Goal: Task Accomplishment & Management: Manage account settings

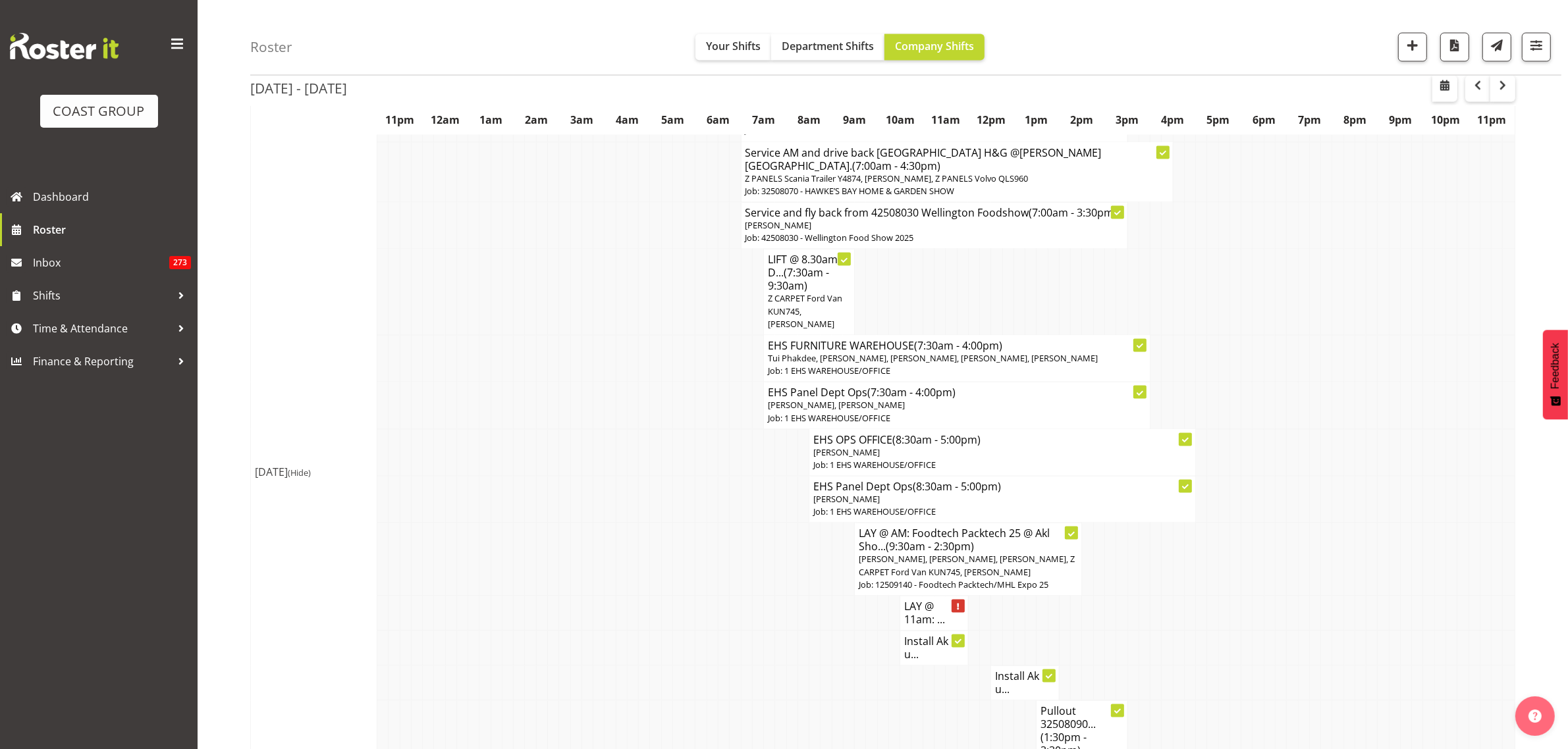
scroll to position [2716, 0]
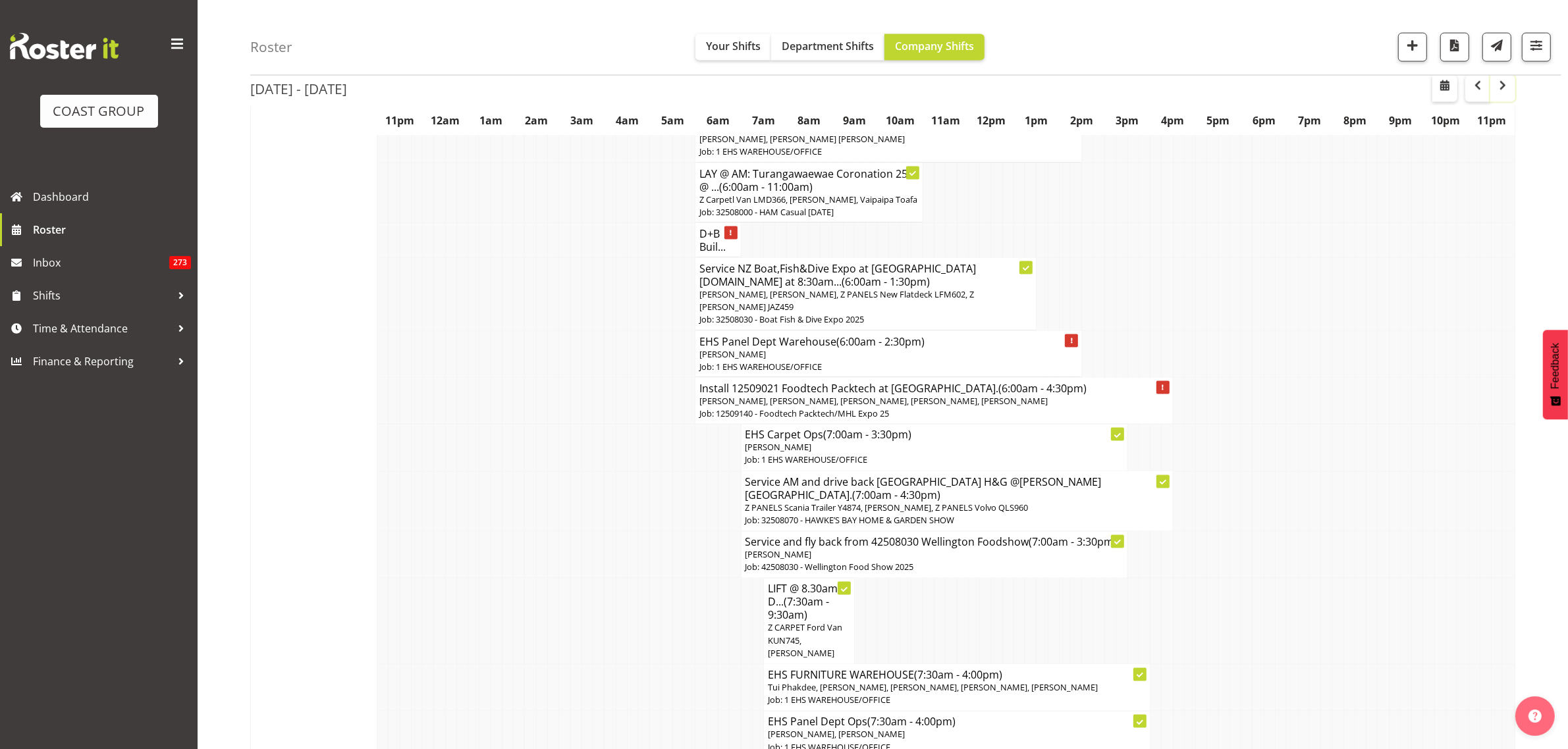
click at [1508, 90] on span "button" at bounding box center [1502, 86] width 16 height 16
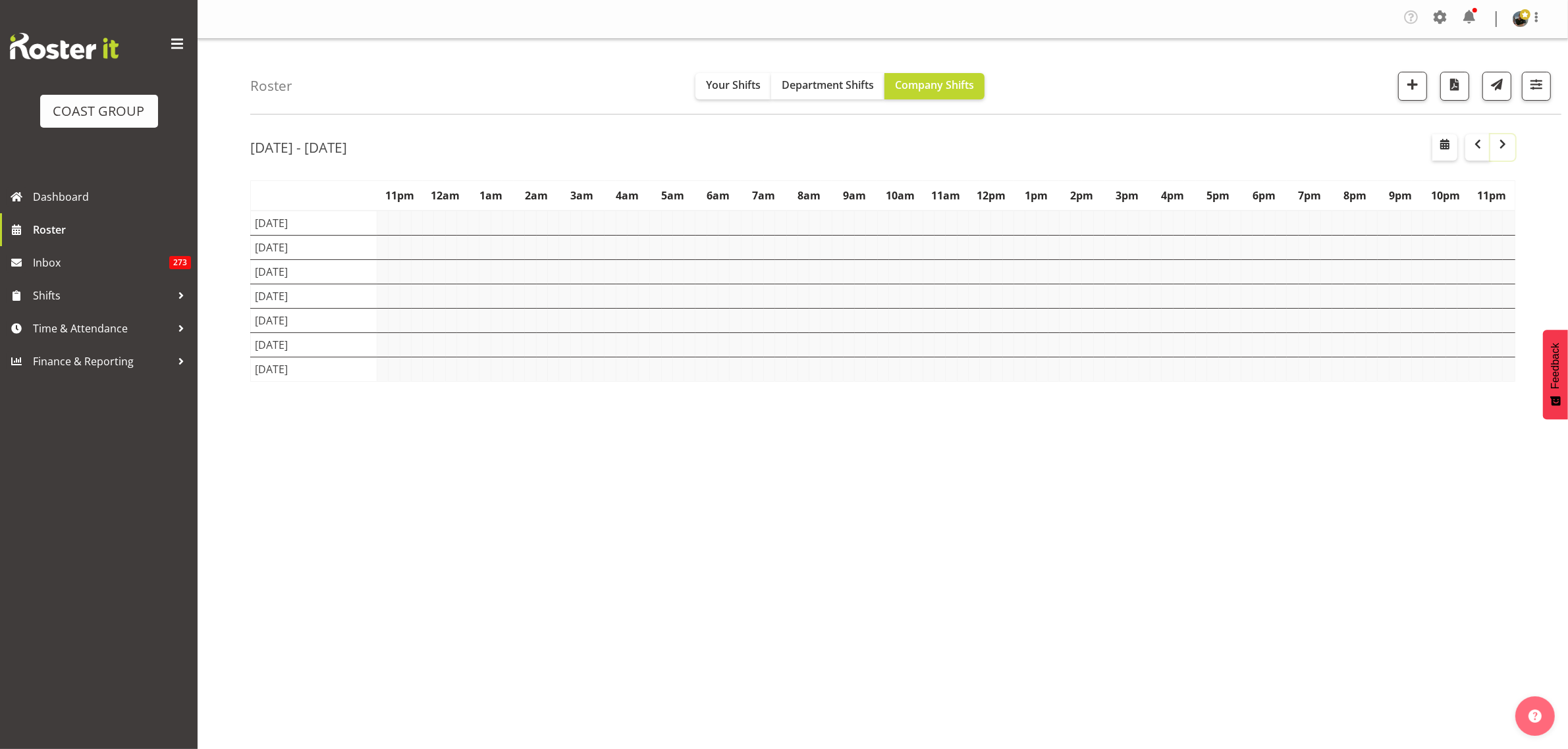
scroll to position [0, 0]
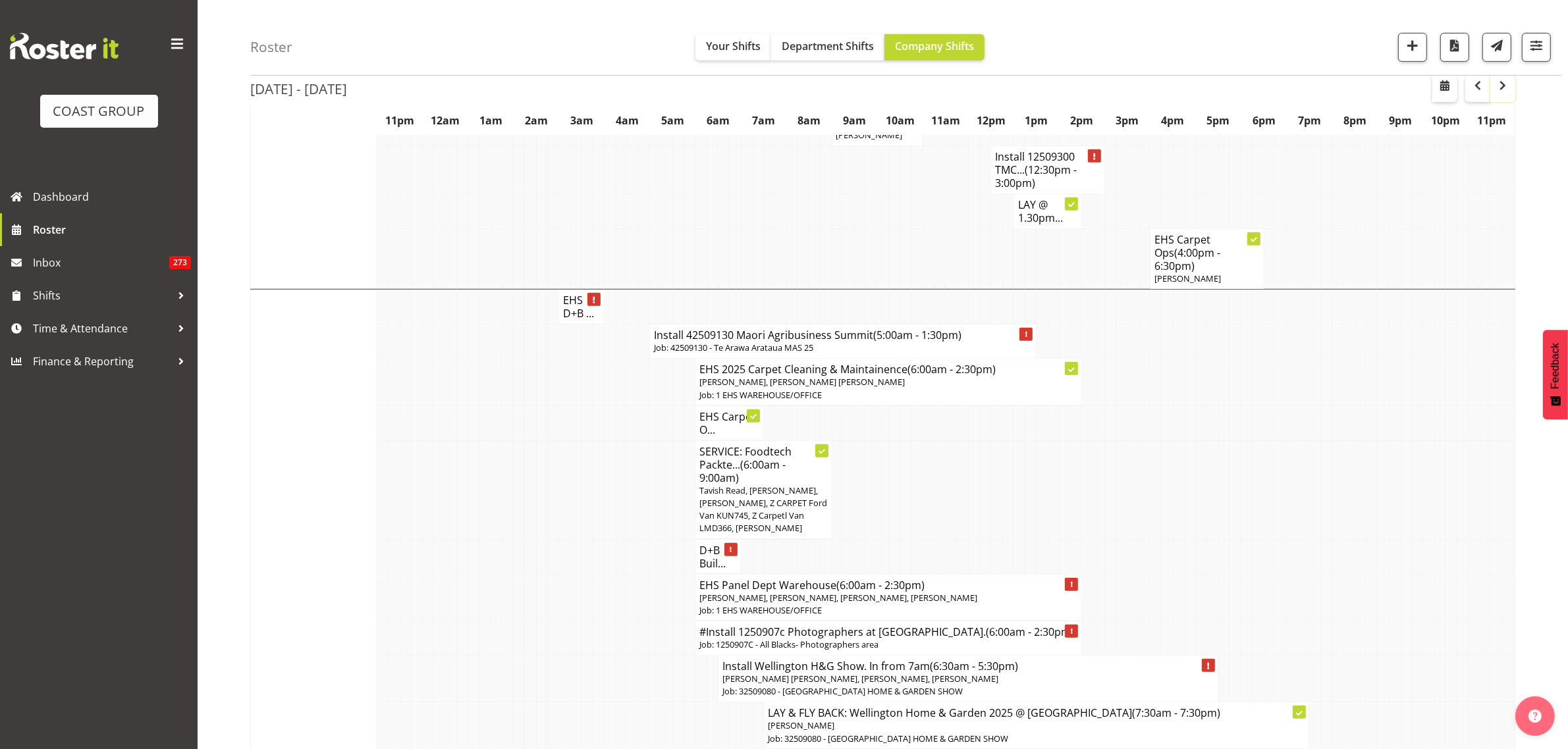
scroll to position [1070, 0]
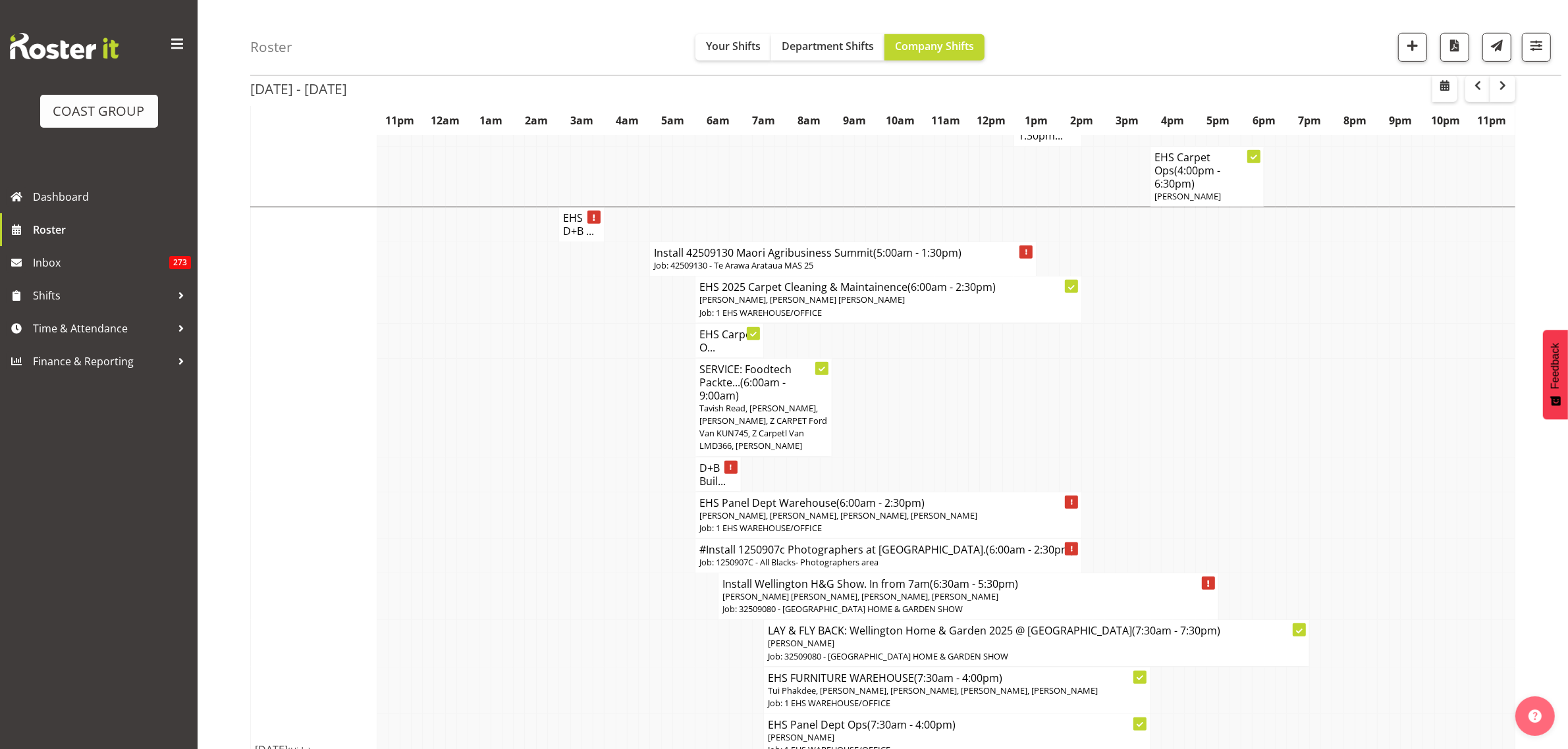
click at [779, 246] on h4 "Install 42509130 Maori Agribusiness Summit (5:00am - 1:30pm)" at bounding box center [843, 252] width 378 height 13
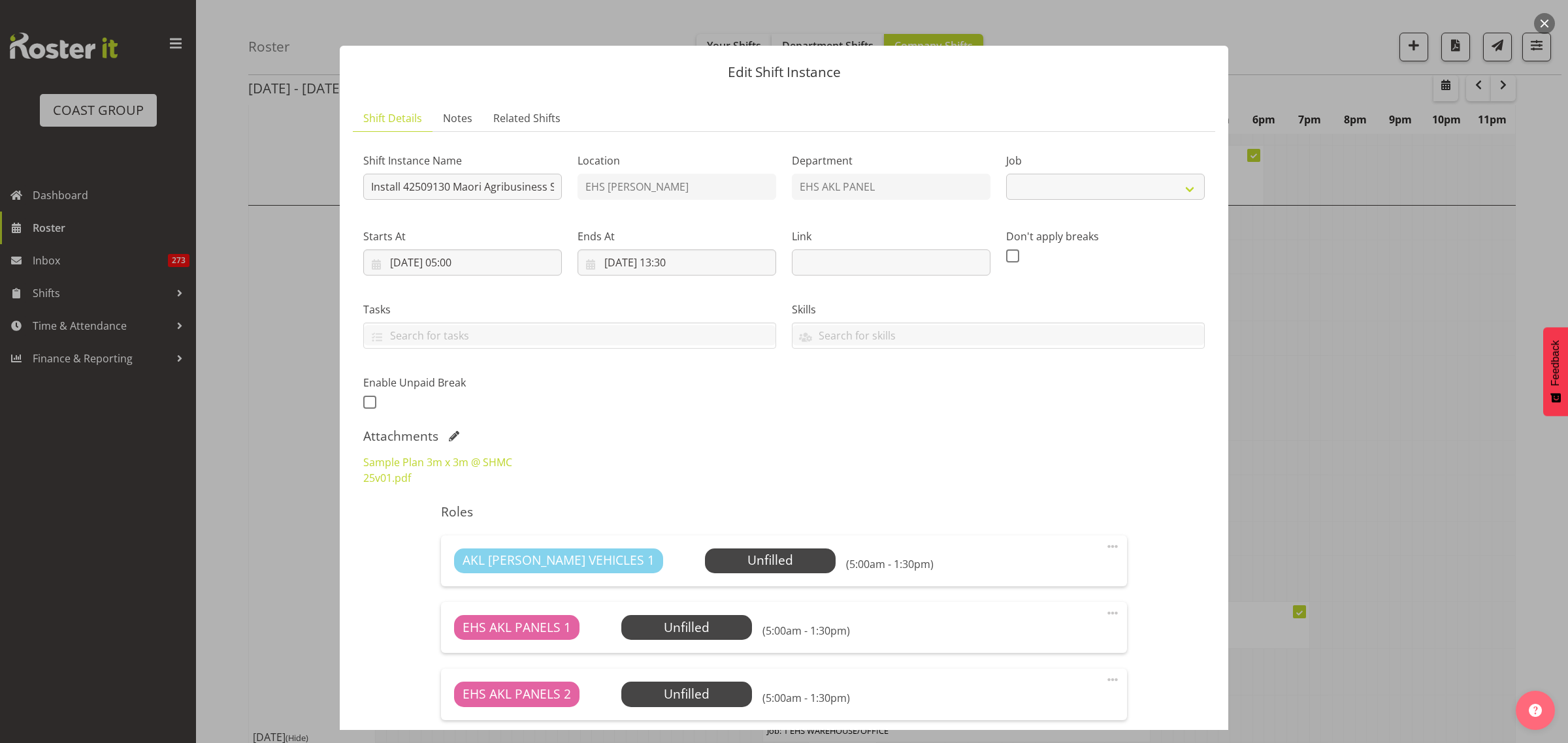
select select "10387"
click at [407, 462] on link "Sample Plan 3m x 3m @ SHMC 25v01.pdf" at bounding box center [438, 470] width 149 height 30
click at [1543, 26] on button "button" at bounding box center [1544, 24] width 21 height 21
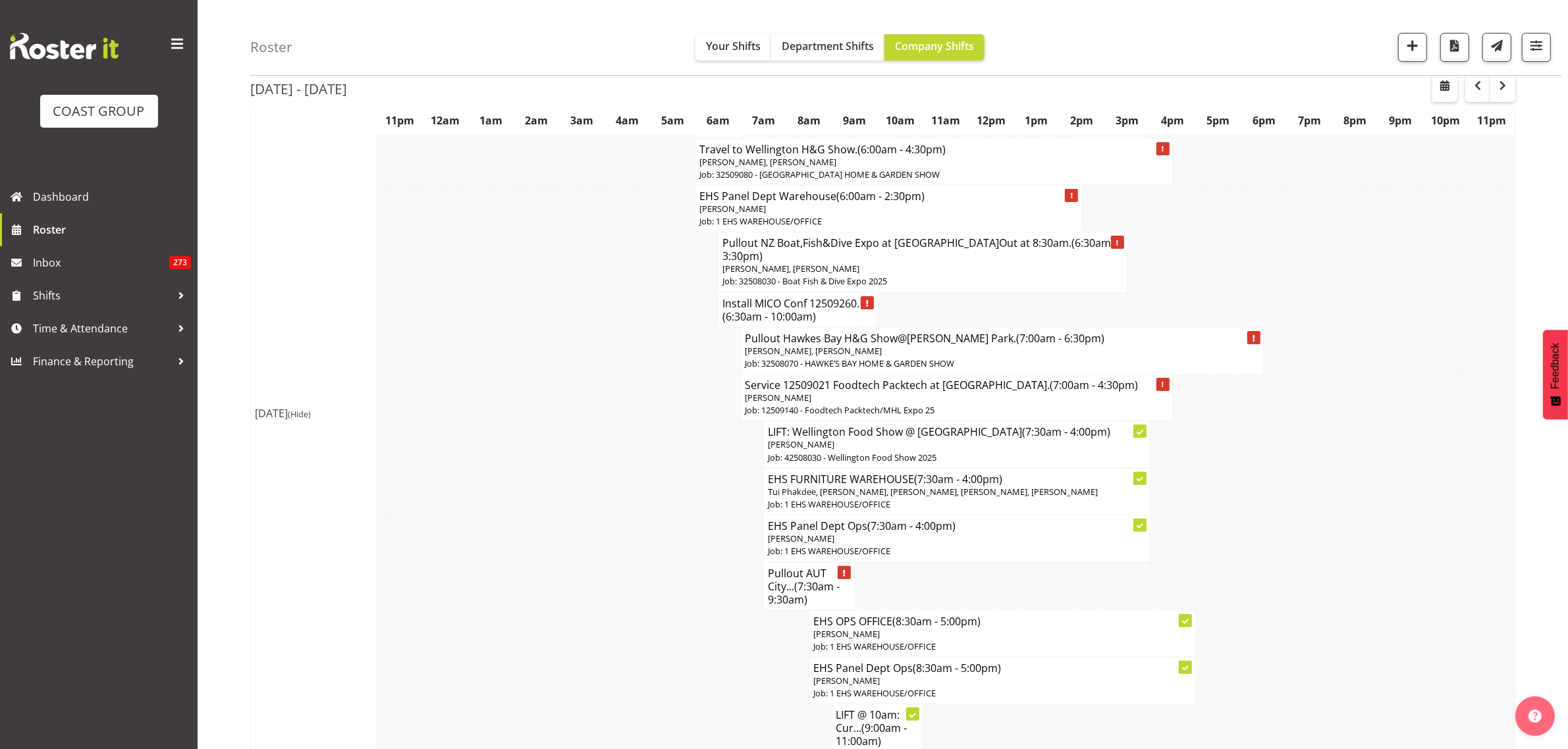
scroll to position [82, 0]
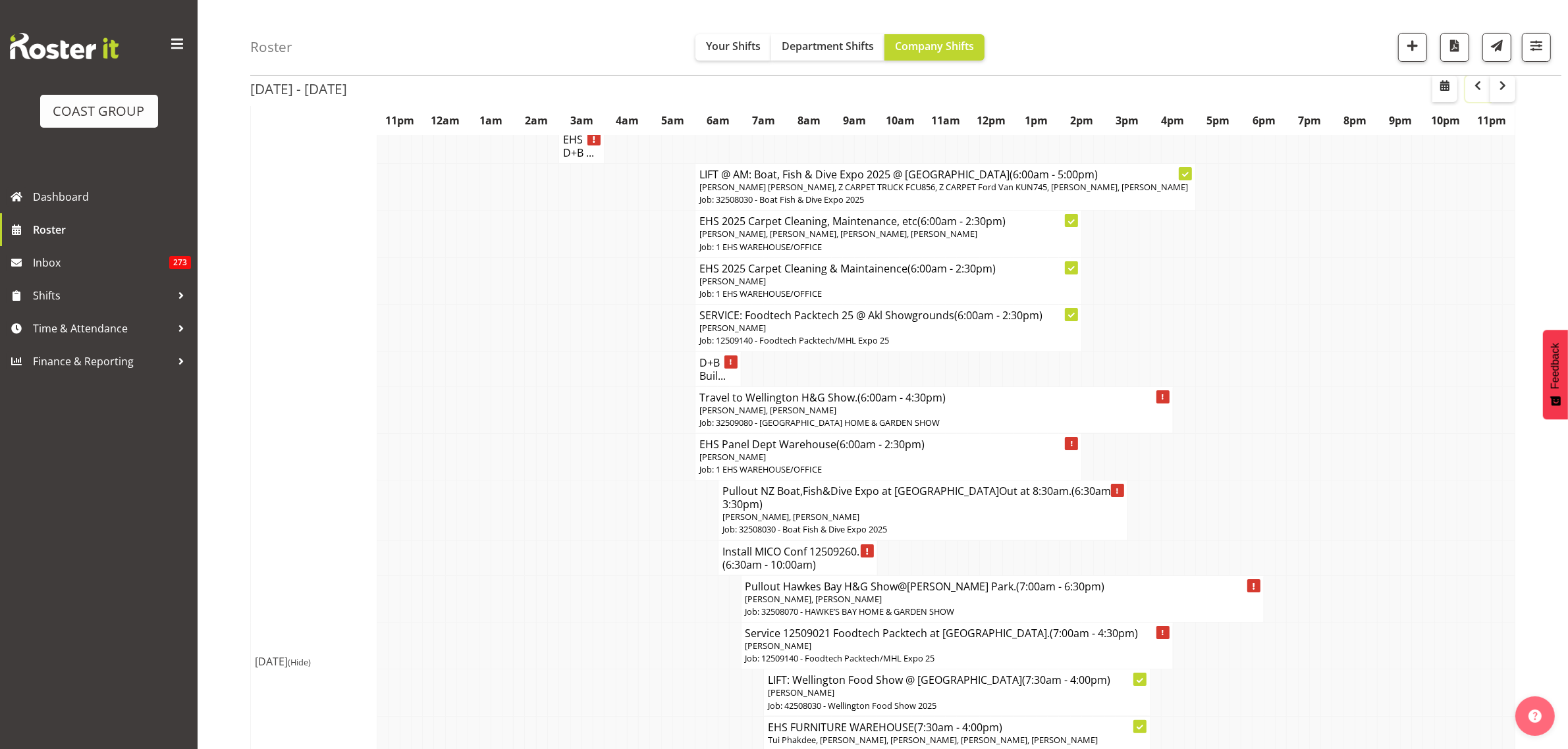
click at [1480, 92] on span "button" at bounding box center [1478, 86] width 16 height 16
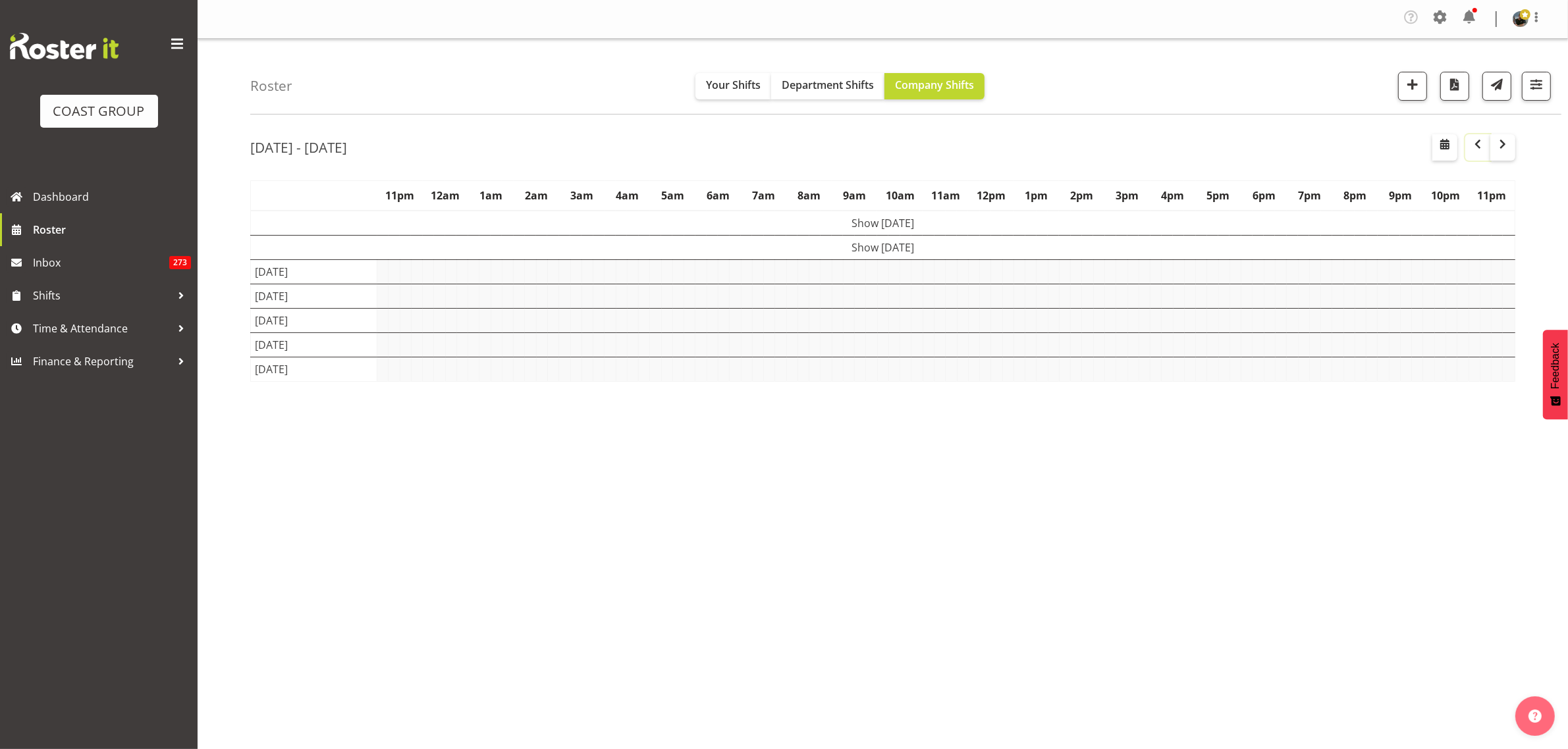
scroll to position [0, 0]
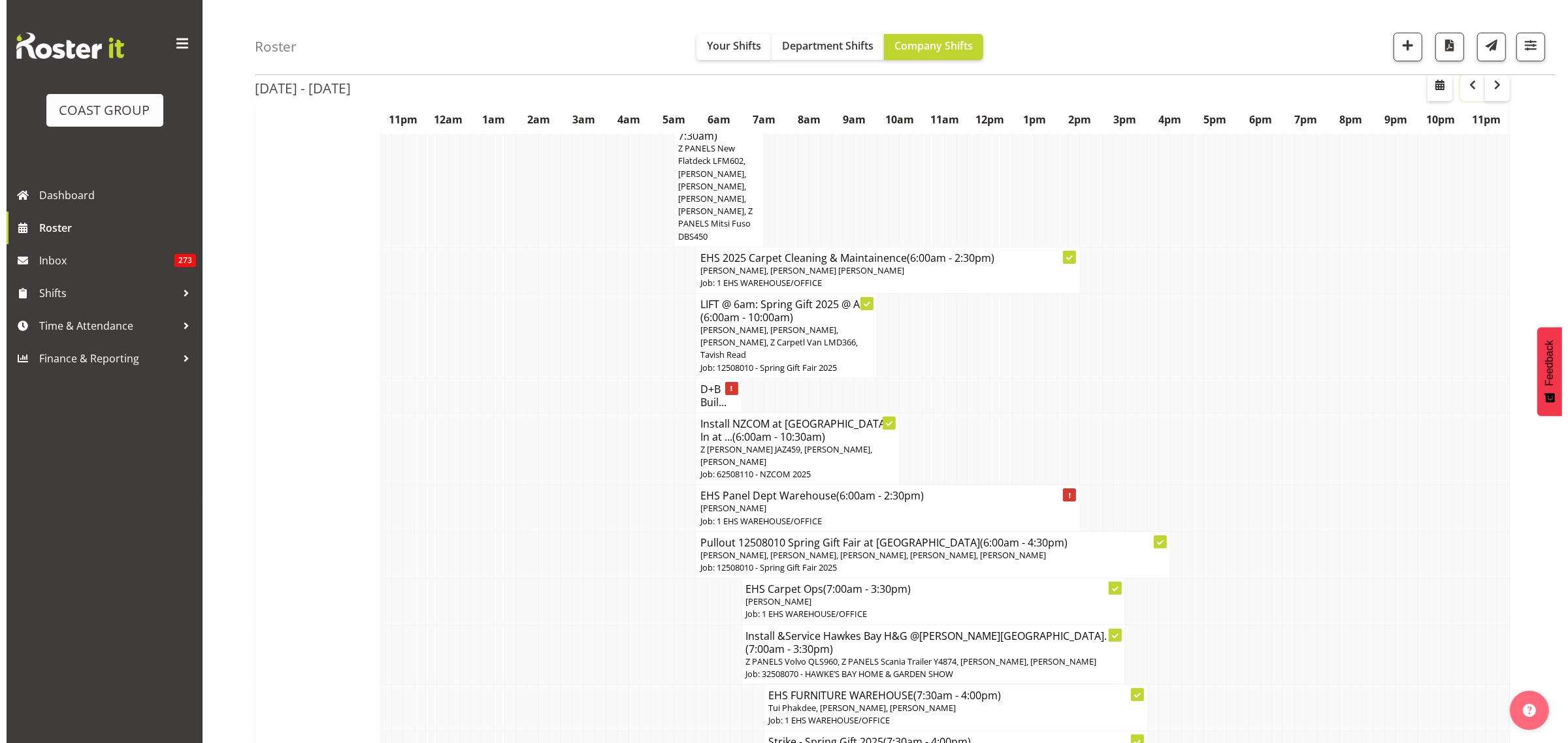
scroll to position [245, 0]
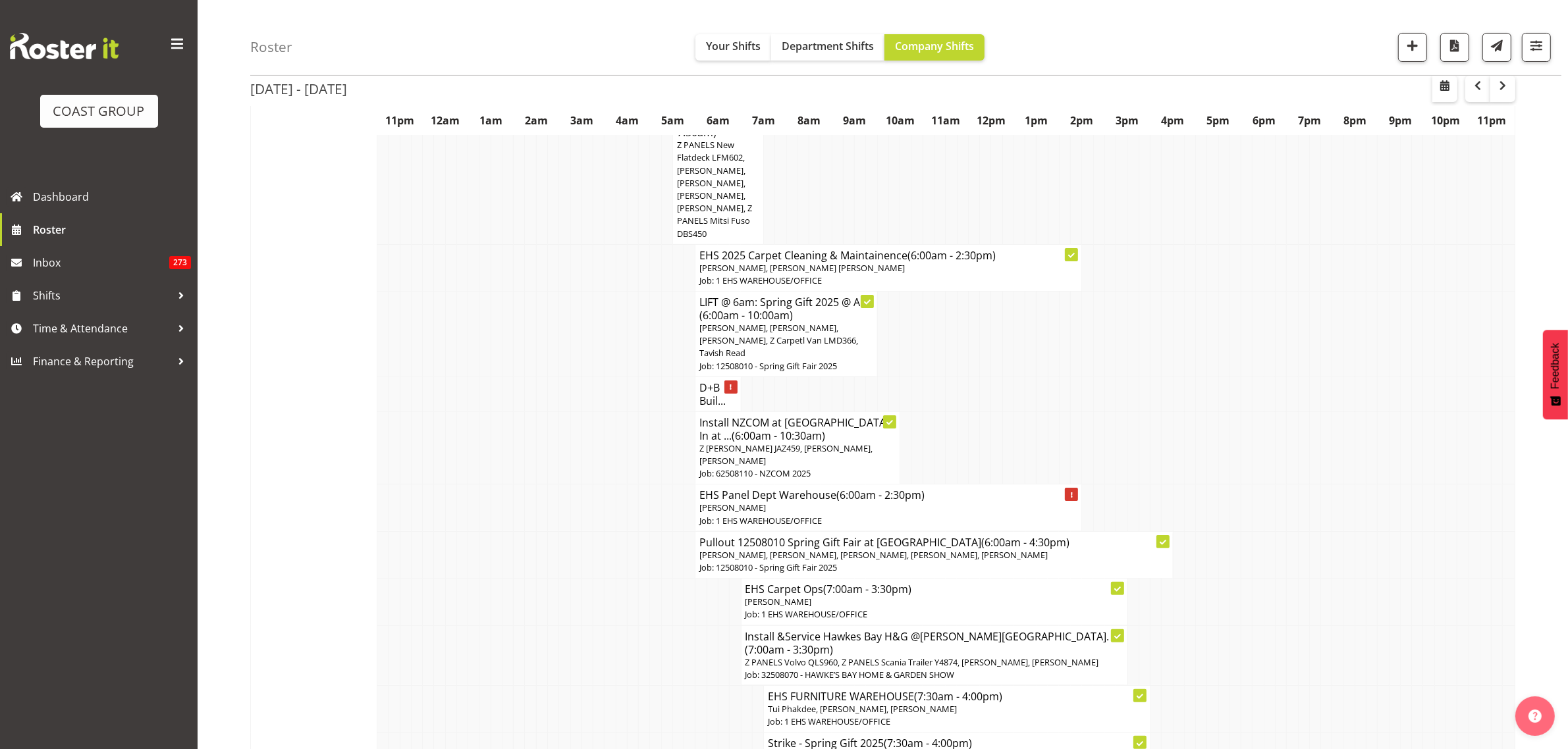
click at [931, 507] on p "[PERSON_NAME]" at bounding box center [888, 508] width 378 height 12
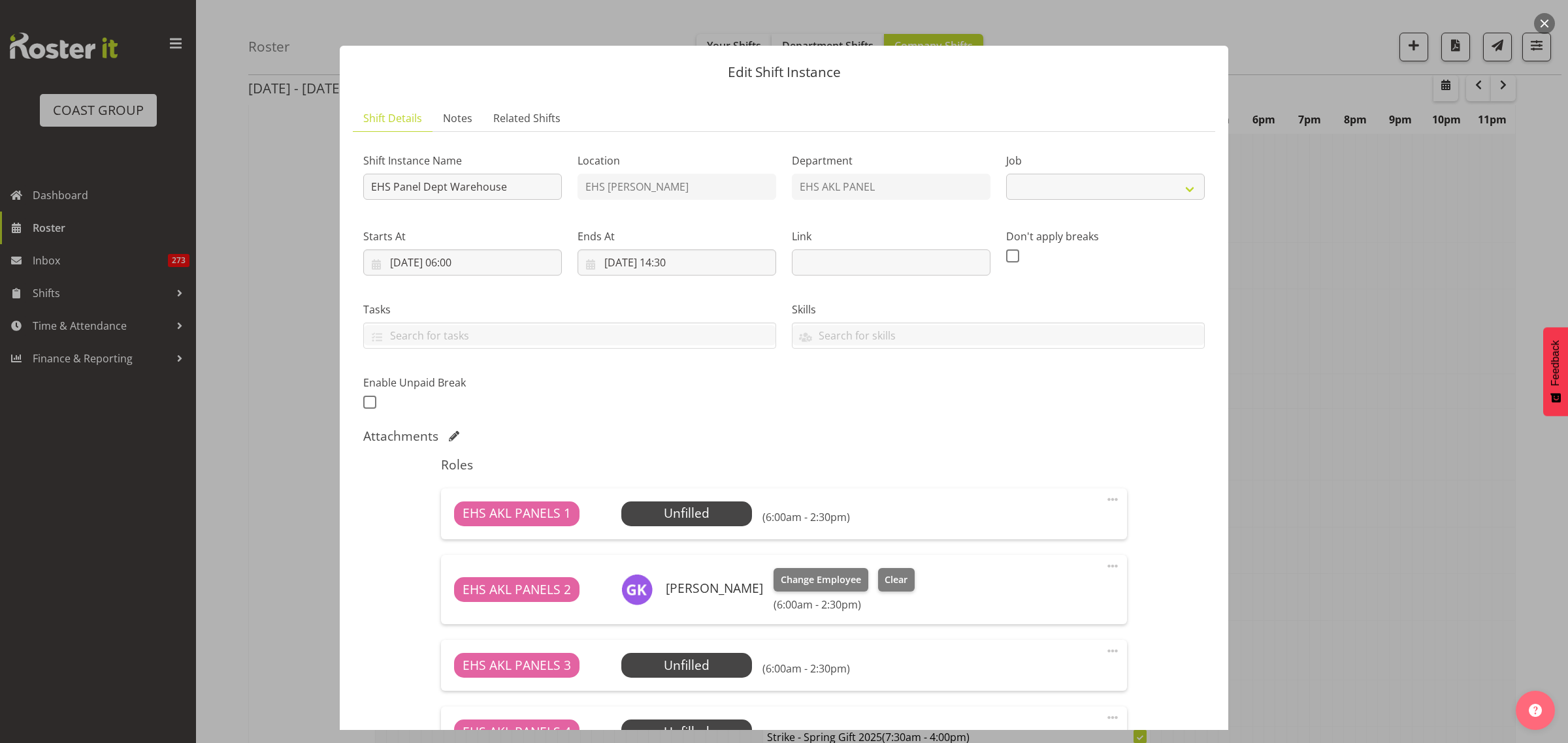
select select "69"
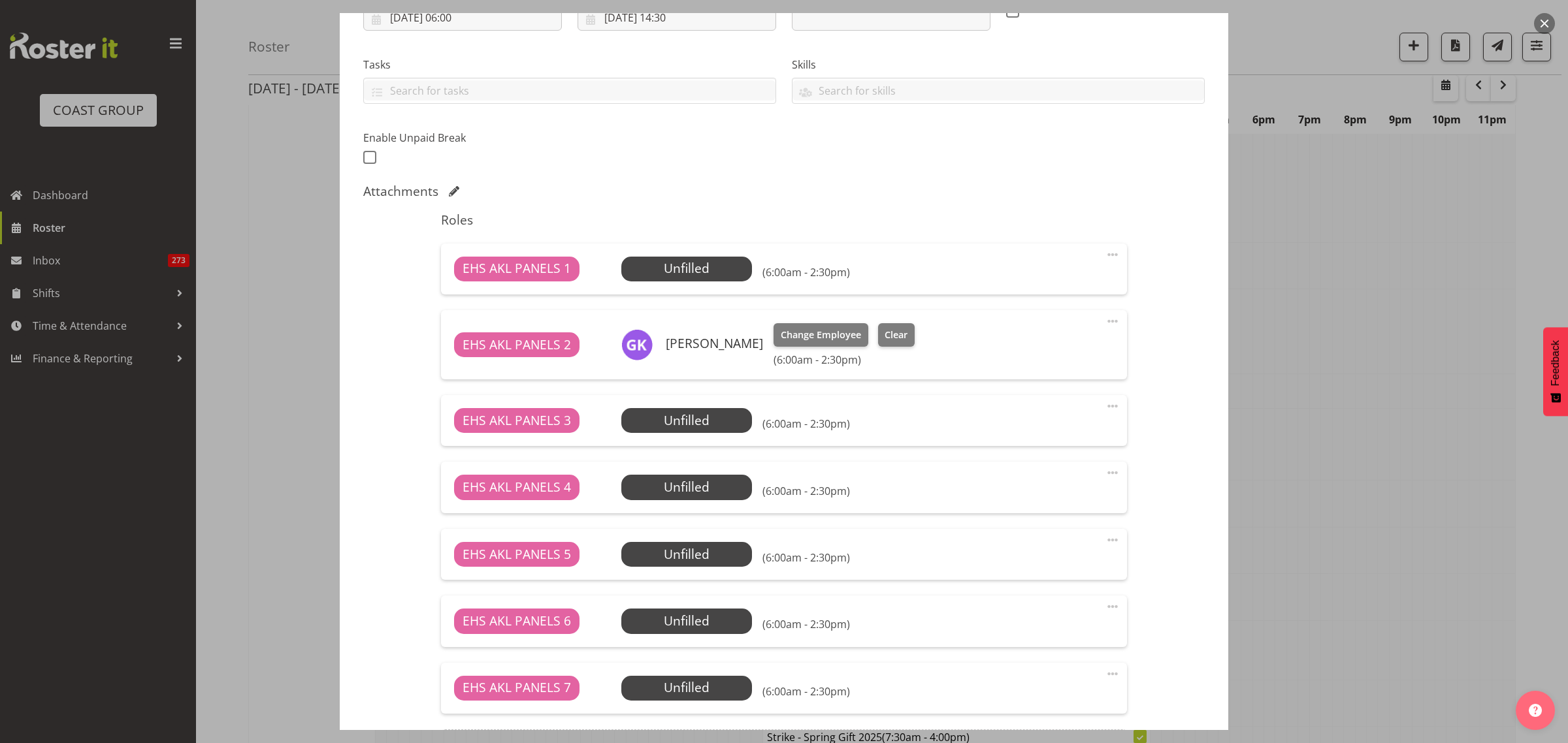
click at [1105, 321] on span at bounding box center [1113, 321] width 16 height 16
click at [1049, 393] on link "Delete" at bounding box center [1058, 400] width 126 height 24
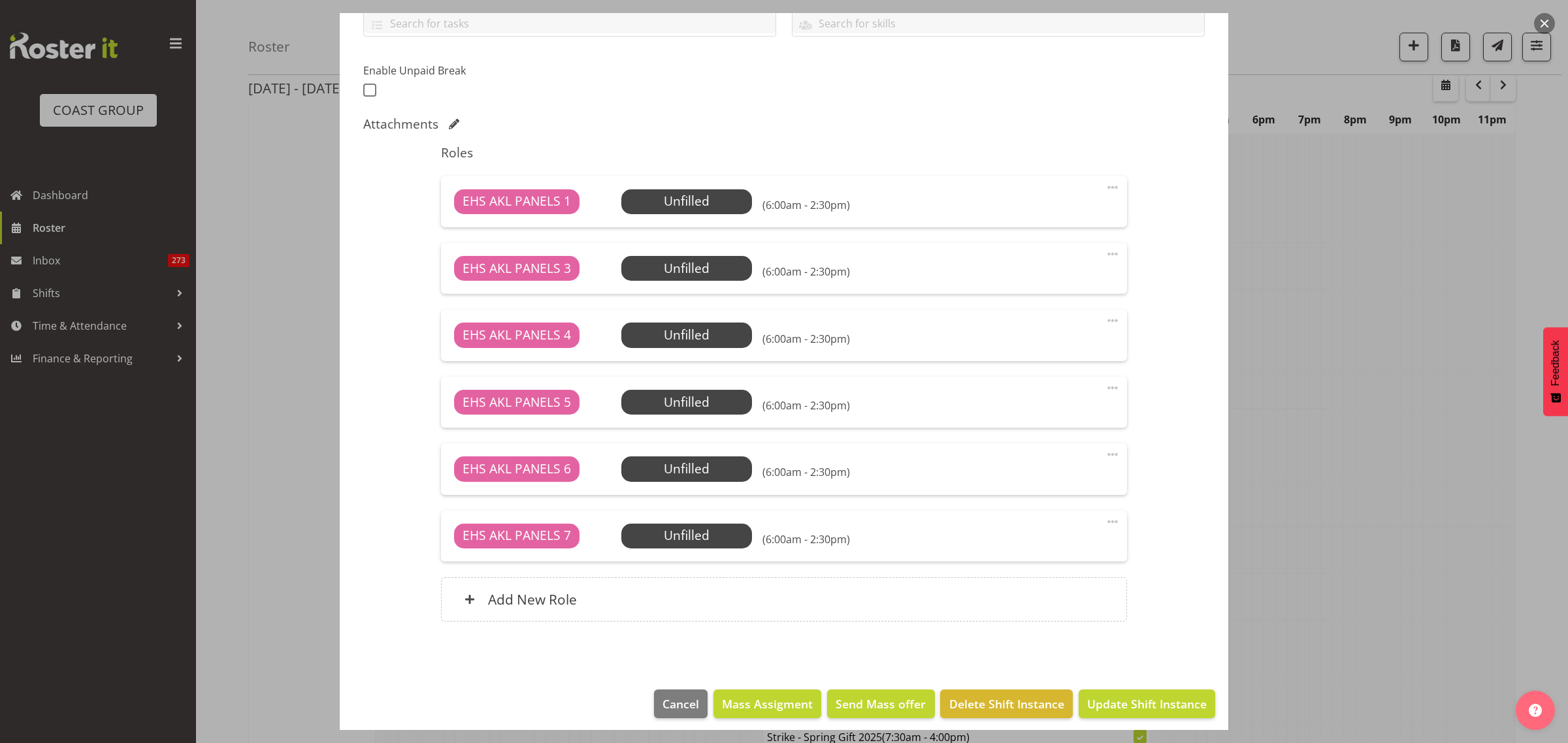
scroll to position [321, 0]
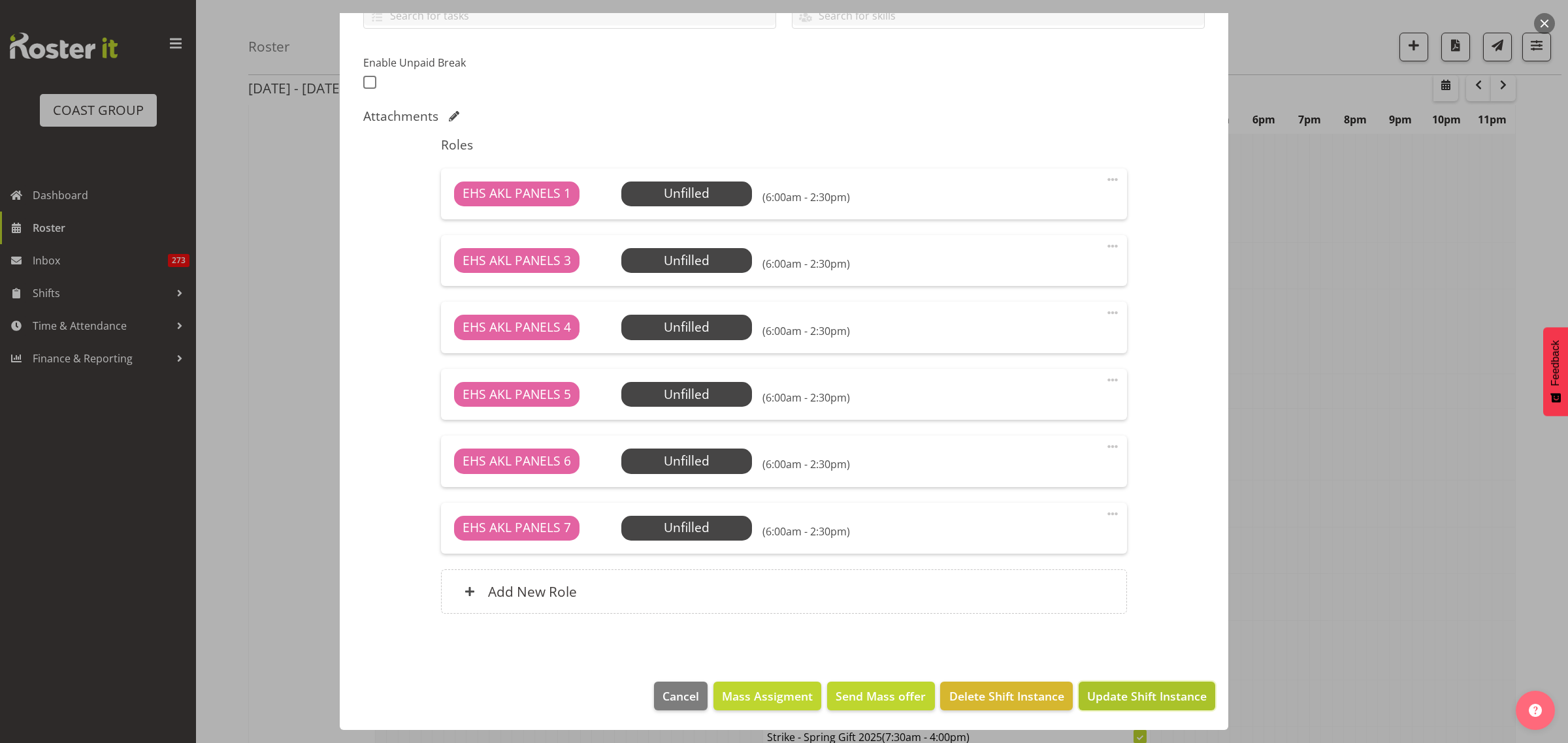
click at [1118, 694] on span "Update Shift Instance" at bounding box center [1147, 696] width 119 height 17
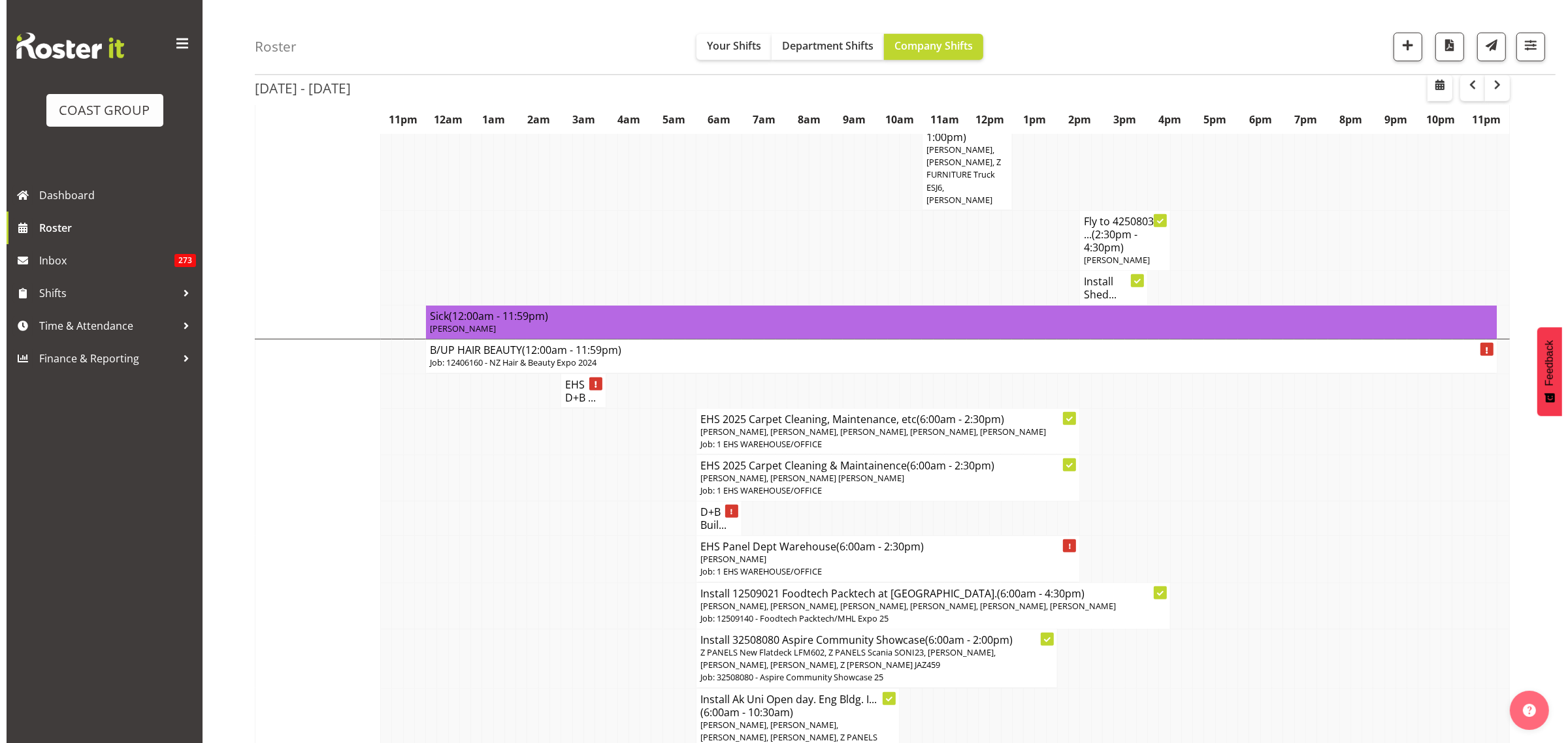
scroll to position [1633, 0]
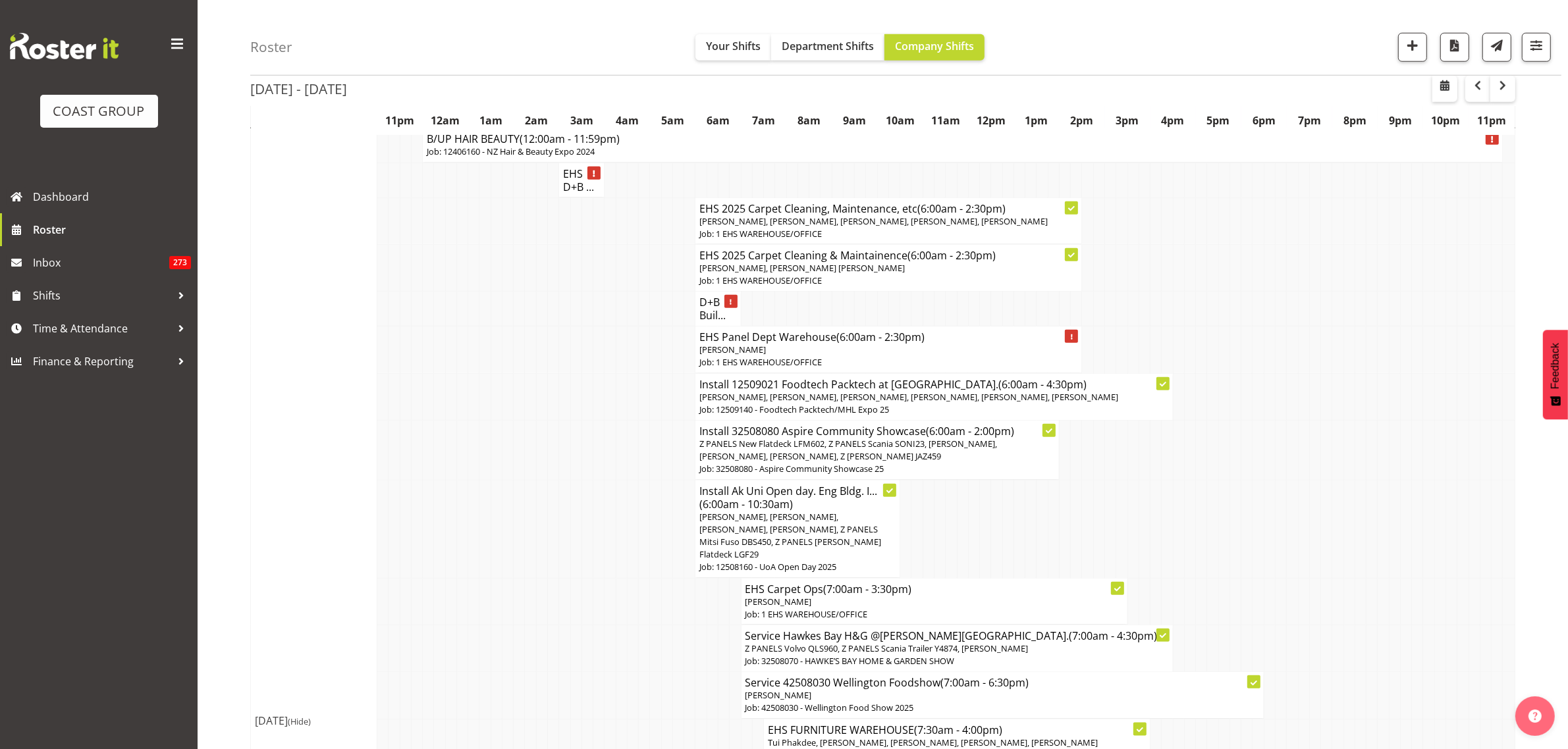
click at [908, 344] on p "[PERSON_NAME]" at bounding box center [888, 350] width 378 height 12
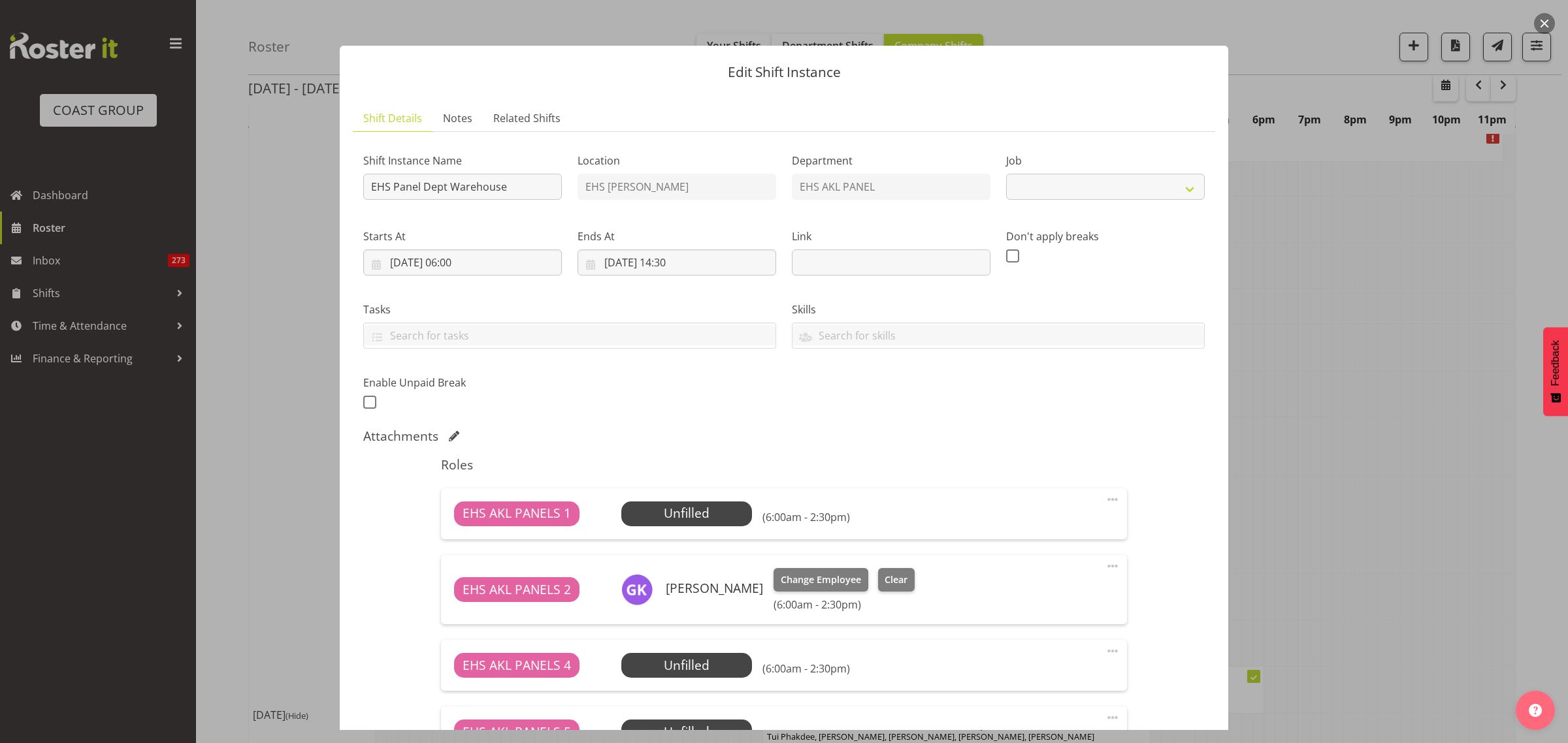
select select "69"
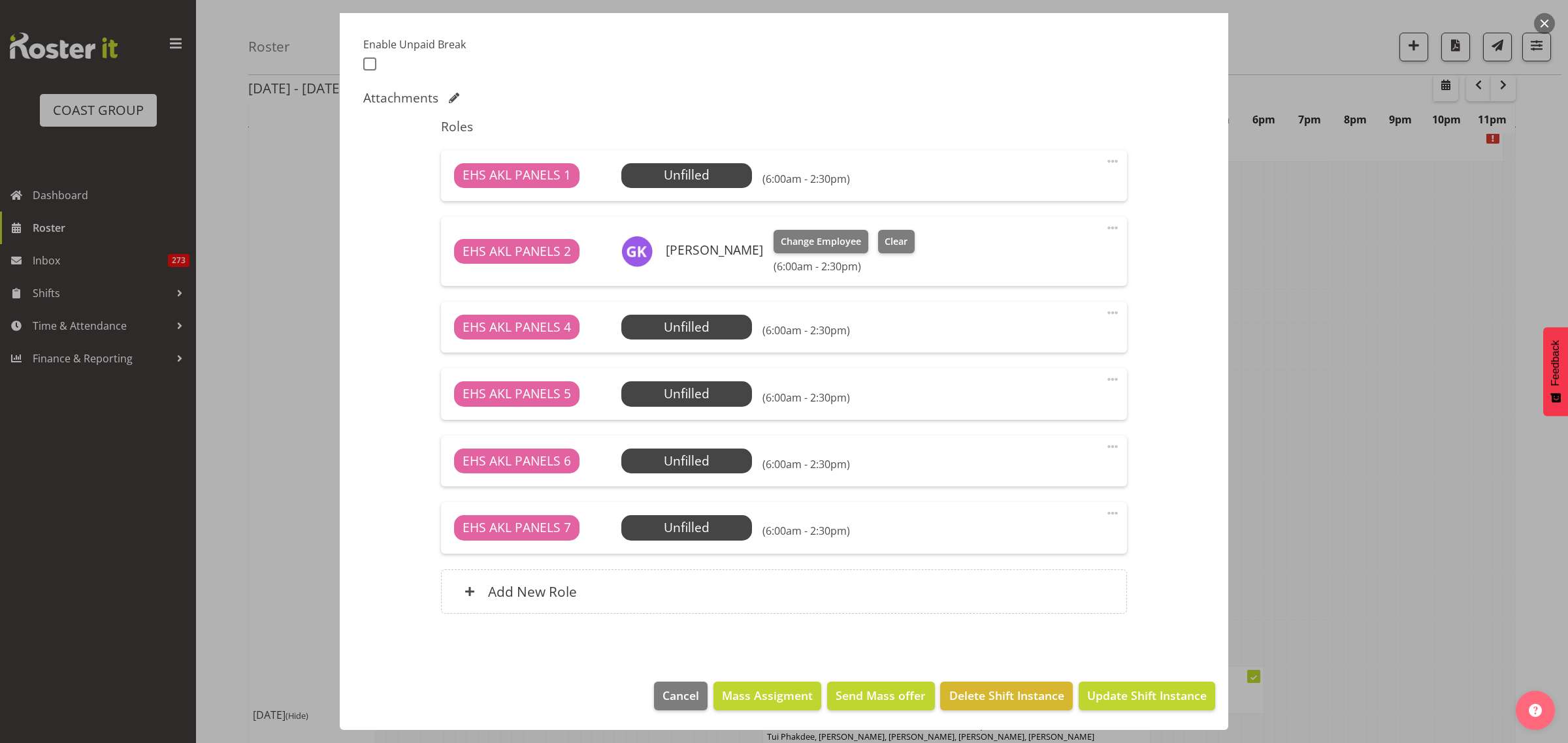
click at [1105, 227] on span at bounding box center [1113, 228] width 16 height 16
click at [1049, 302] on link "Delete" at bounding box center [1058, 306] width 126 height 24
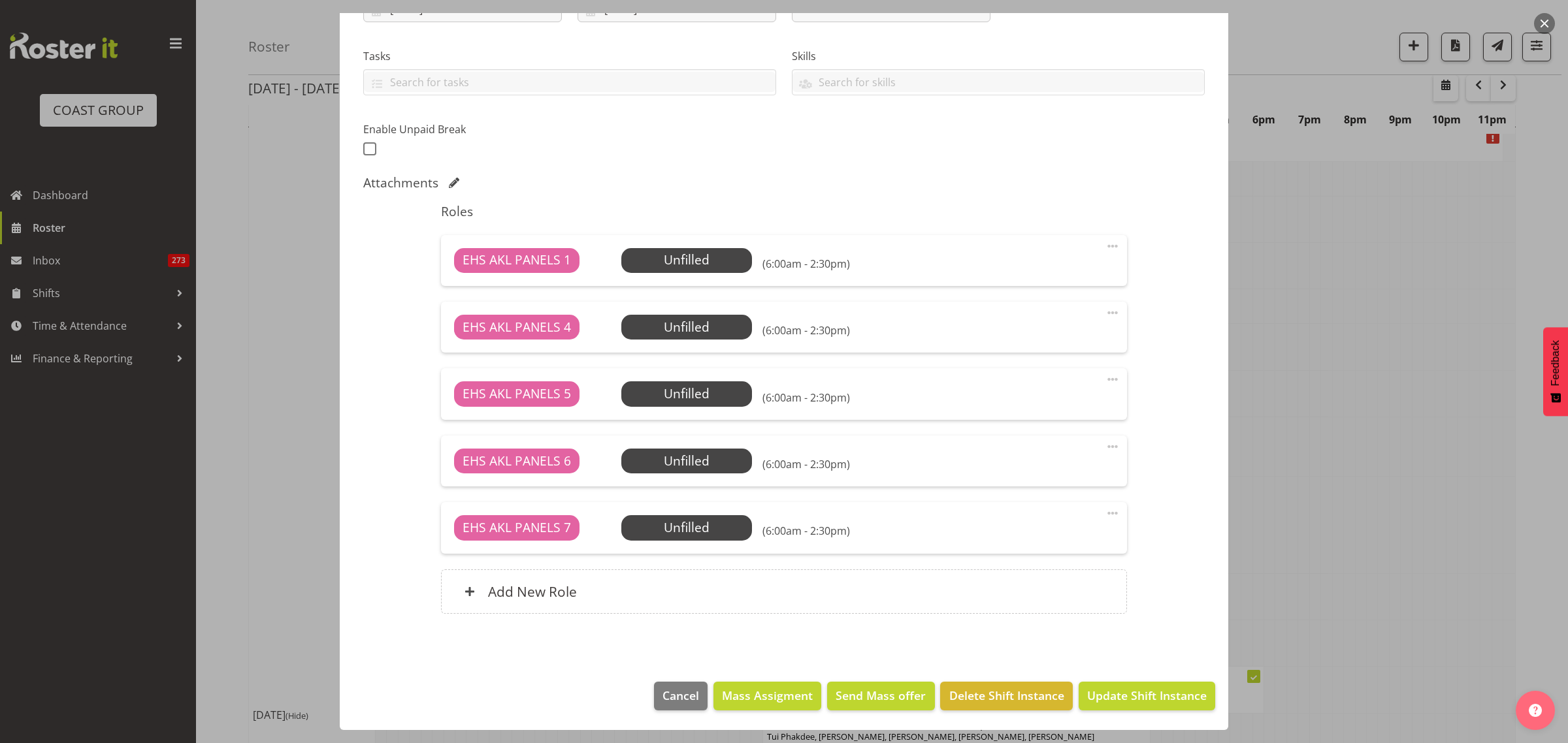
scroll to position [254, 0]
click at [1101, 701] on span "Update Shift Instance" at bounding box center [1147, 695] width 119 height 17
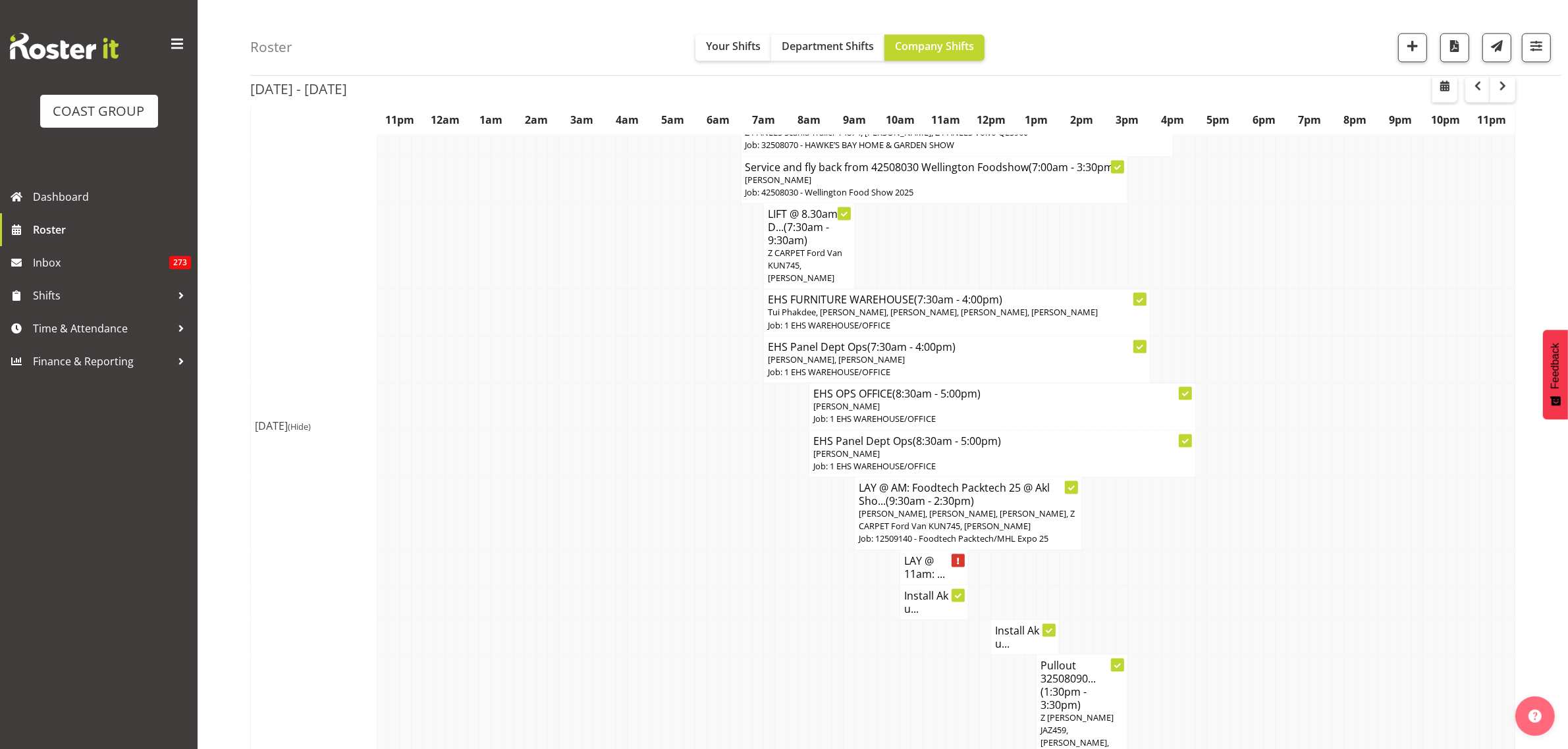
scroll to position [3293, 0]
click at [919, 586] on h4 "Install Ak u..." at bounding box center [934, 599] width 60 height 27
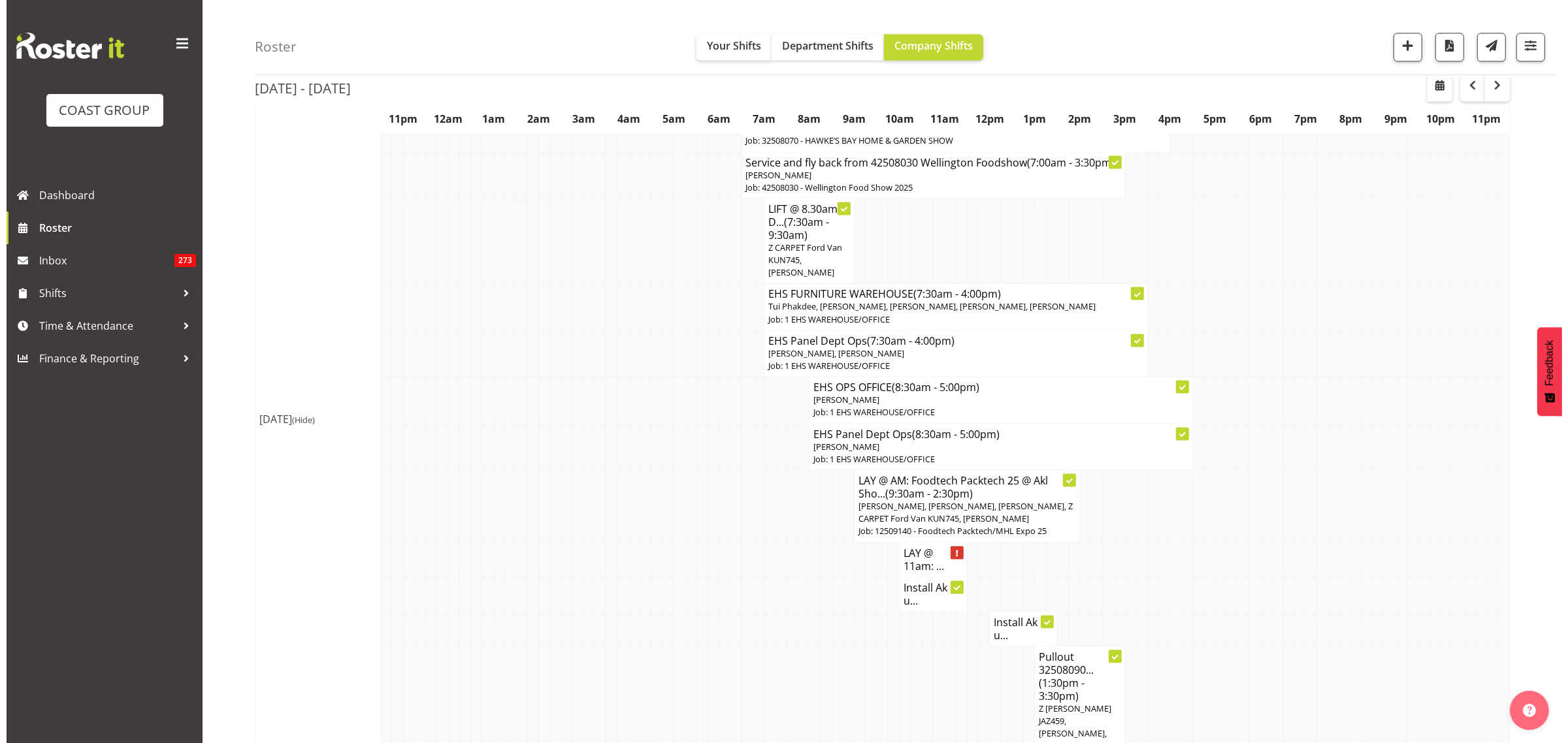
scroll to position [3254, 0]
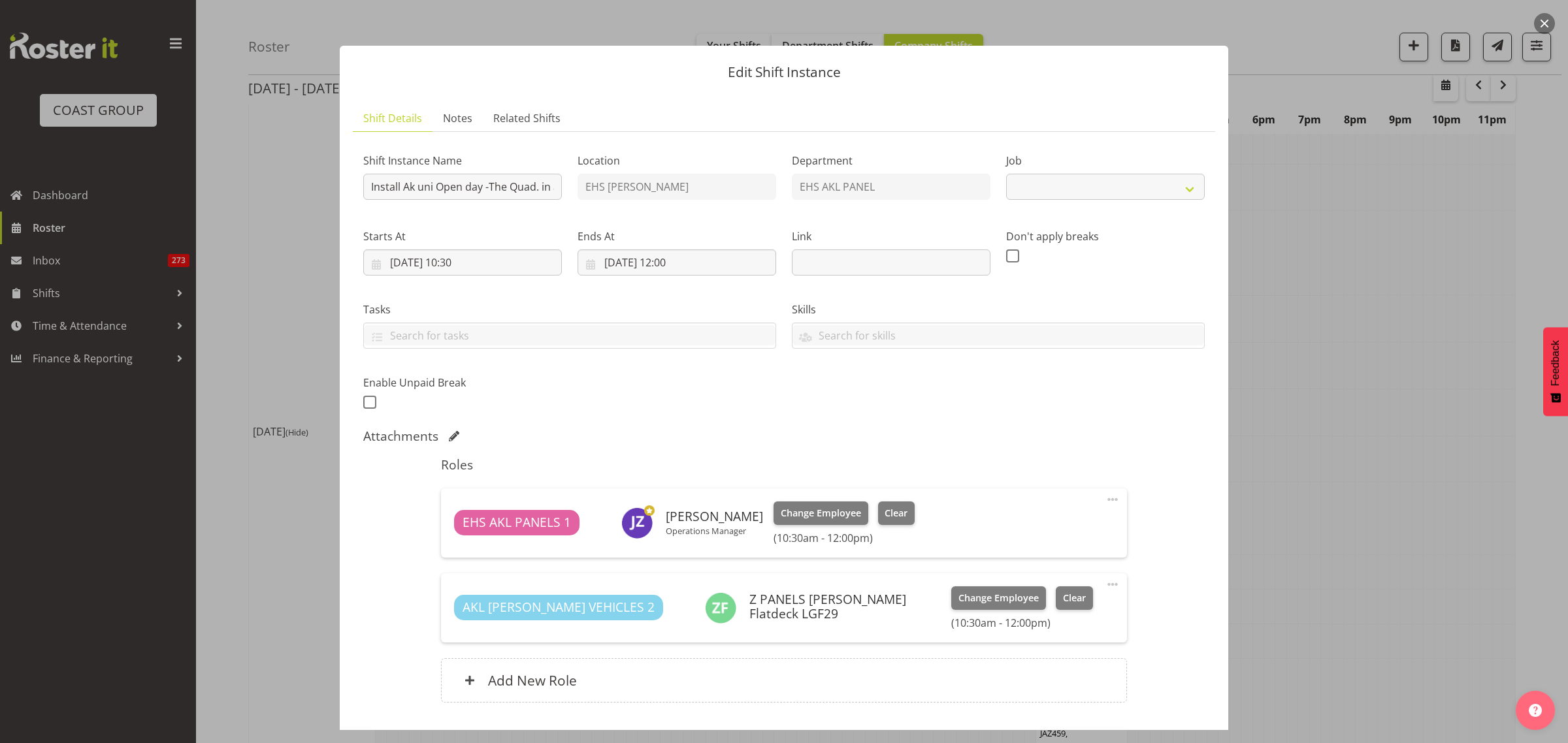
select select "9993"
click at [1545, 26] on button "button" at bounding box center [1544, 24] width 21 height 21
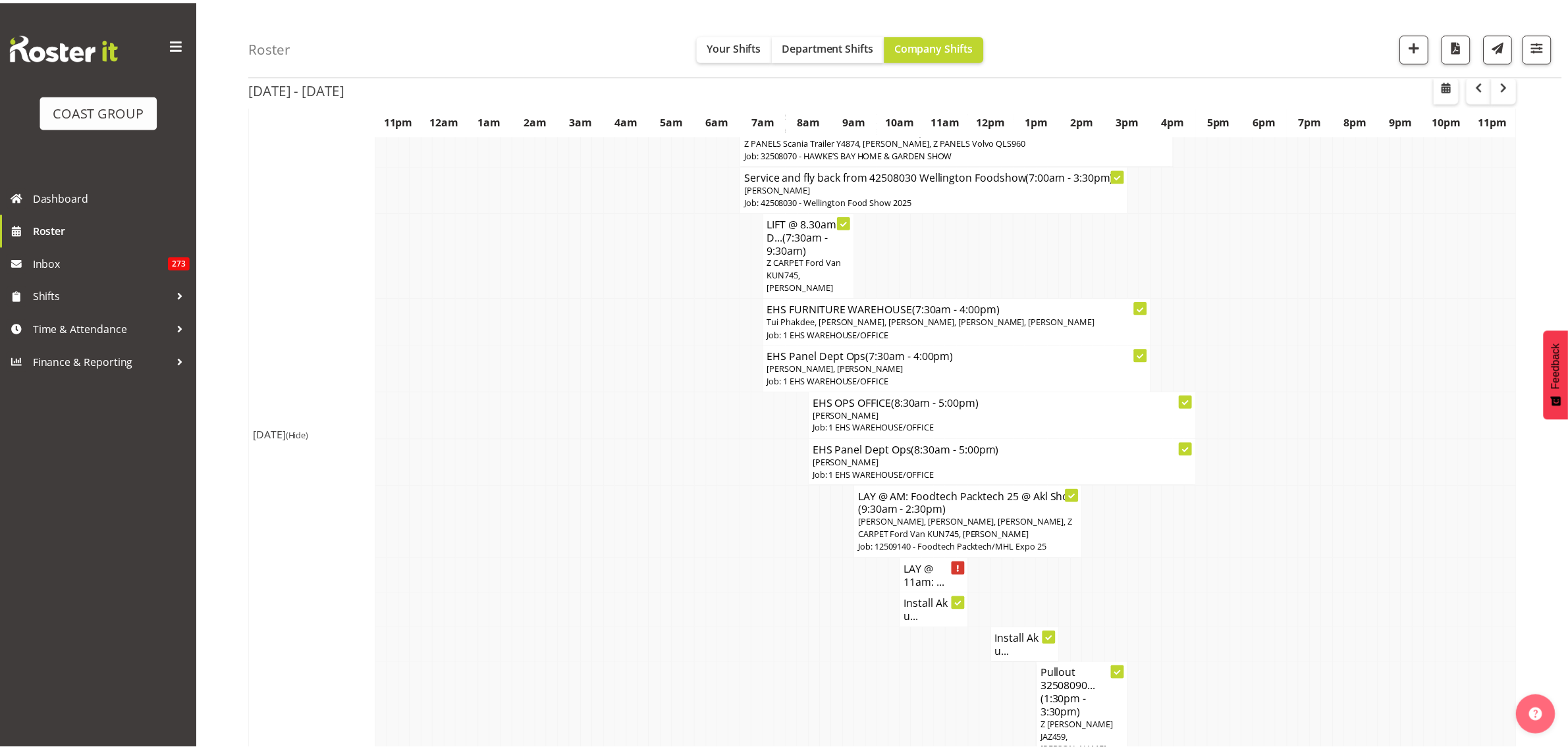
scroll to position [3293, 0]
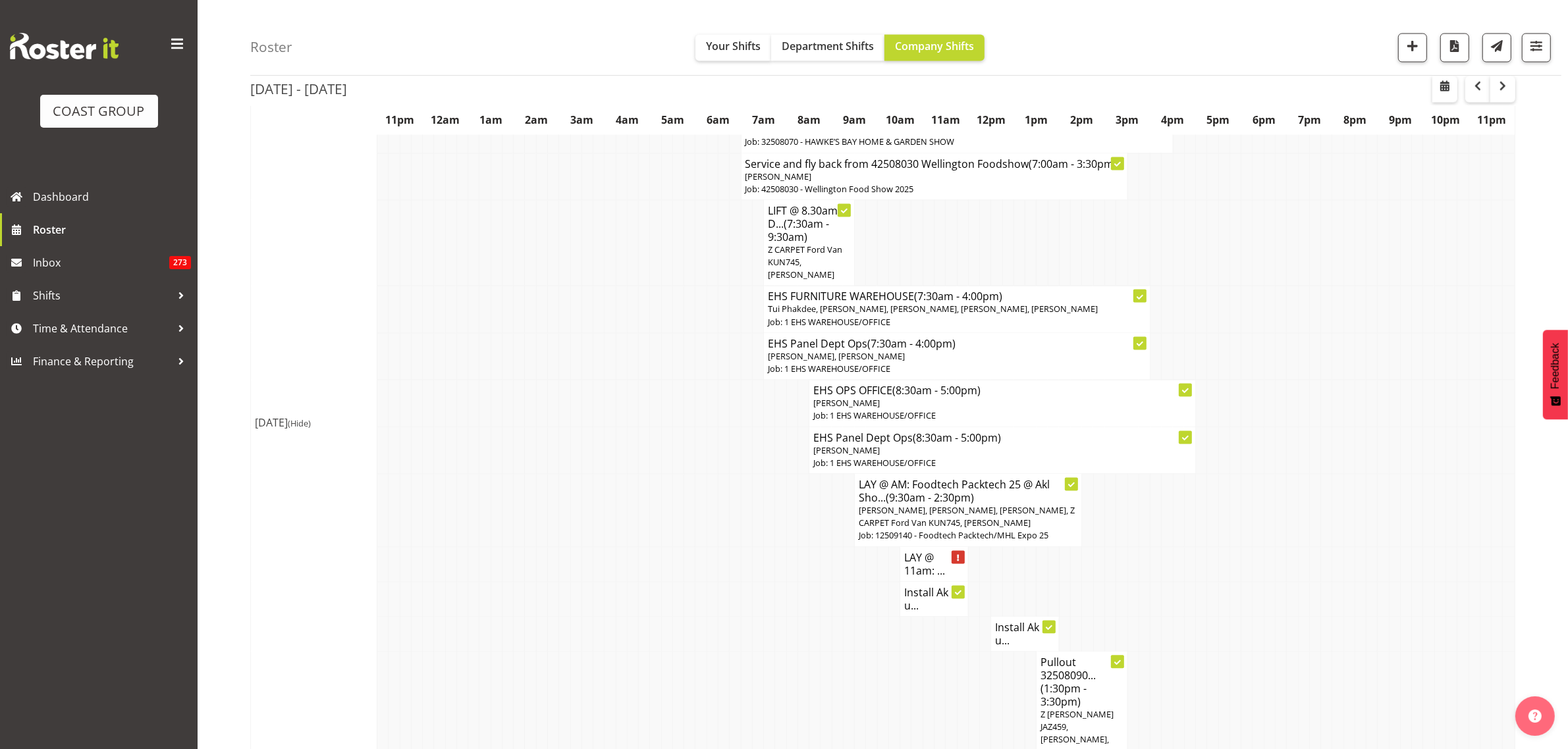
click at [1004, 621] on h4 "Install Ak u..." at bounding box center [1025, 634] width 60 height 27
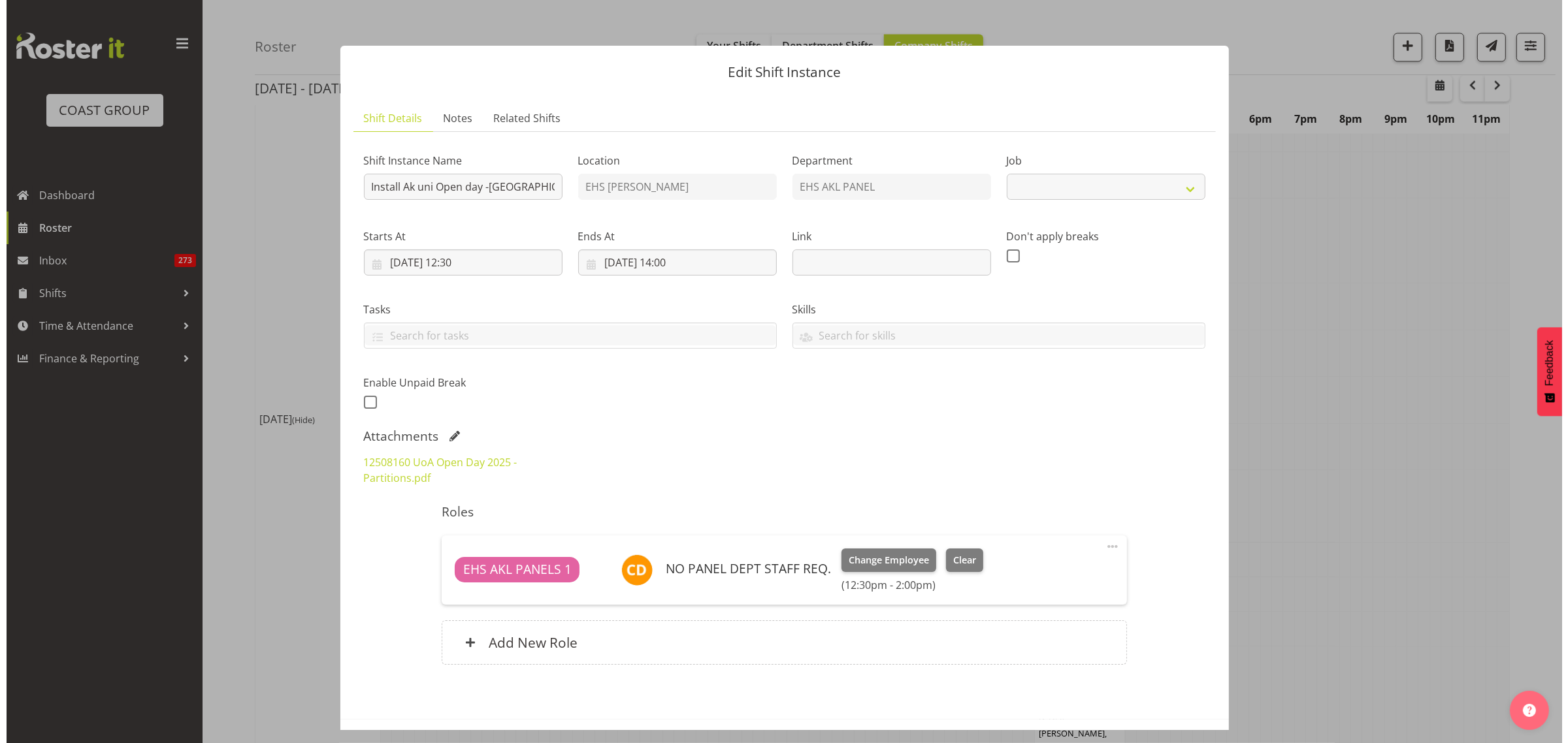
scroll to position [3254, 0]
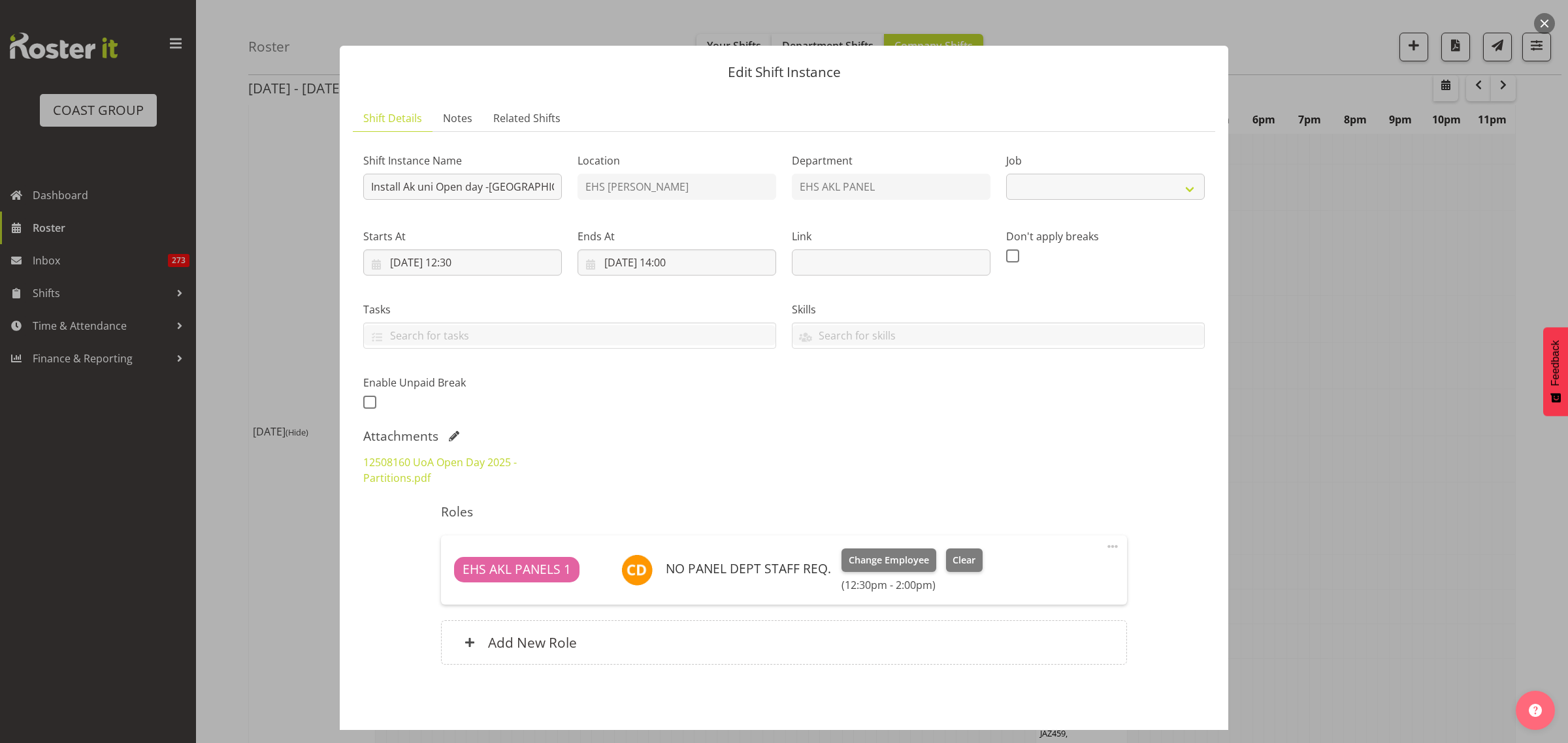
select select "9993"
click at [1543, 23] on button "button" at bounding box center [1544, 24] width 21 height 21
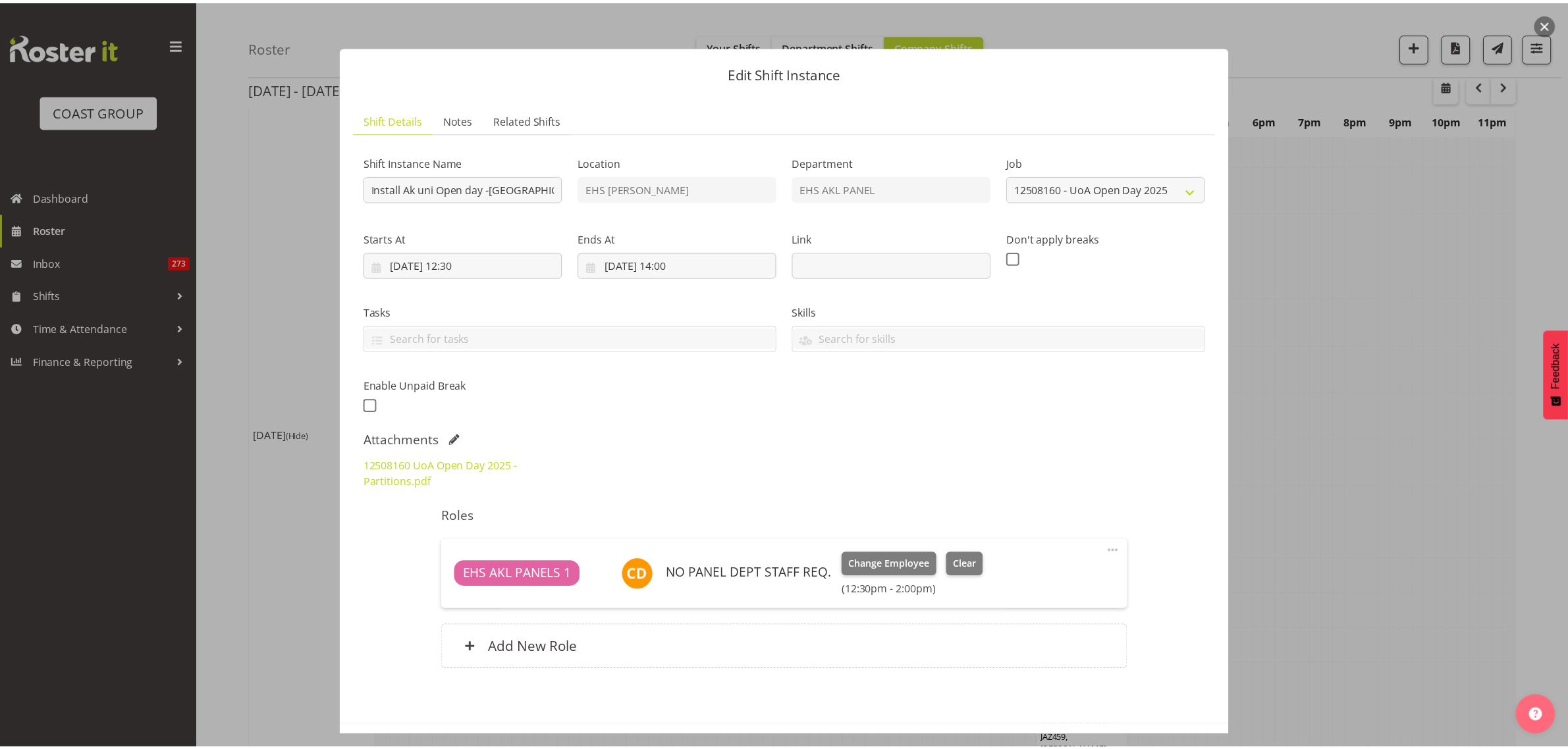
scroll to position [3293, 0]
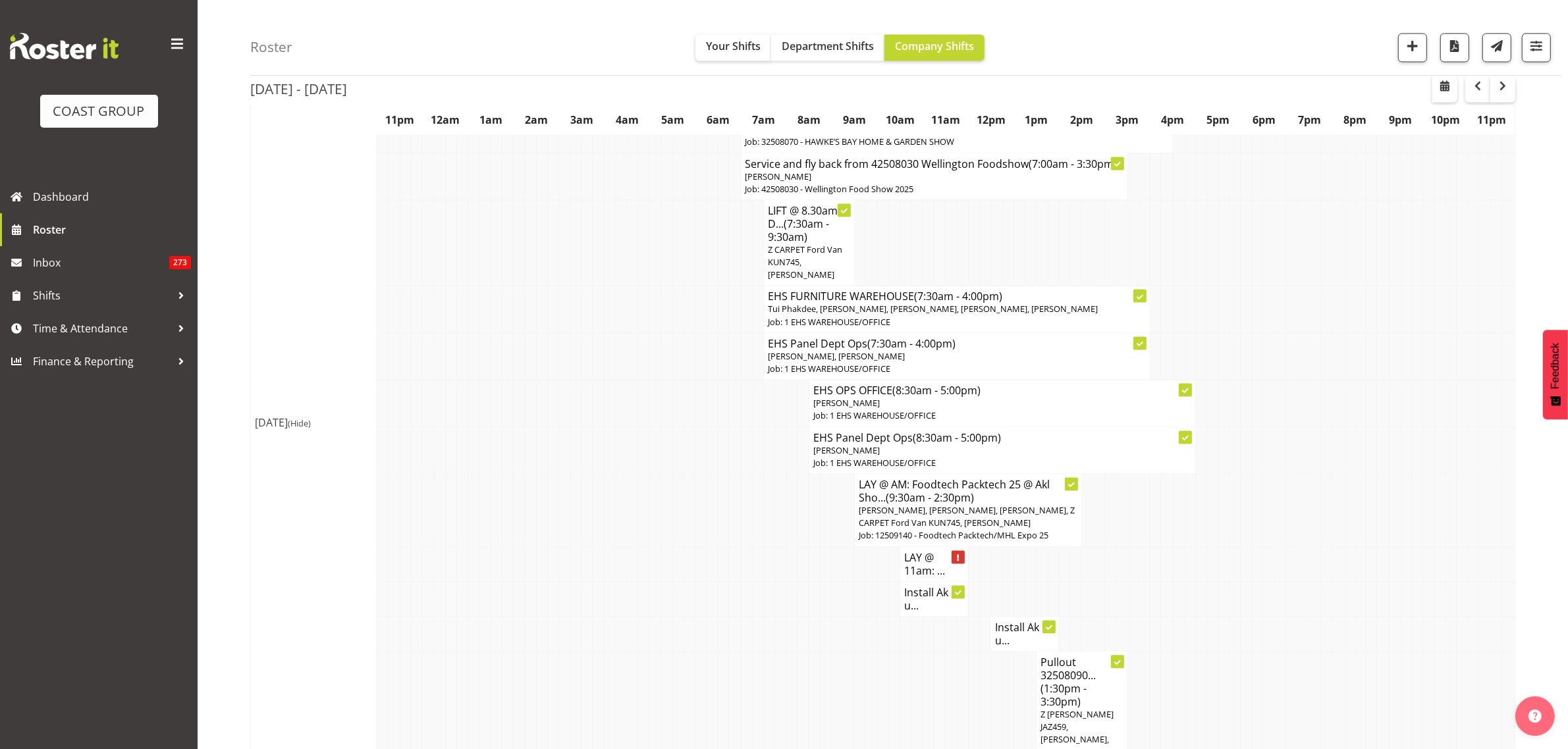
click at [923, 586] on h4 "Install Ak u..." at bounding box center [934, 599] width 60 height 27
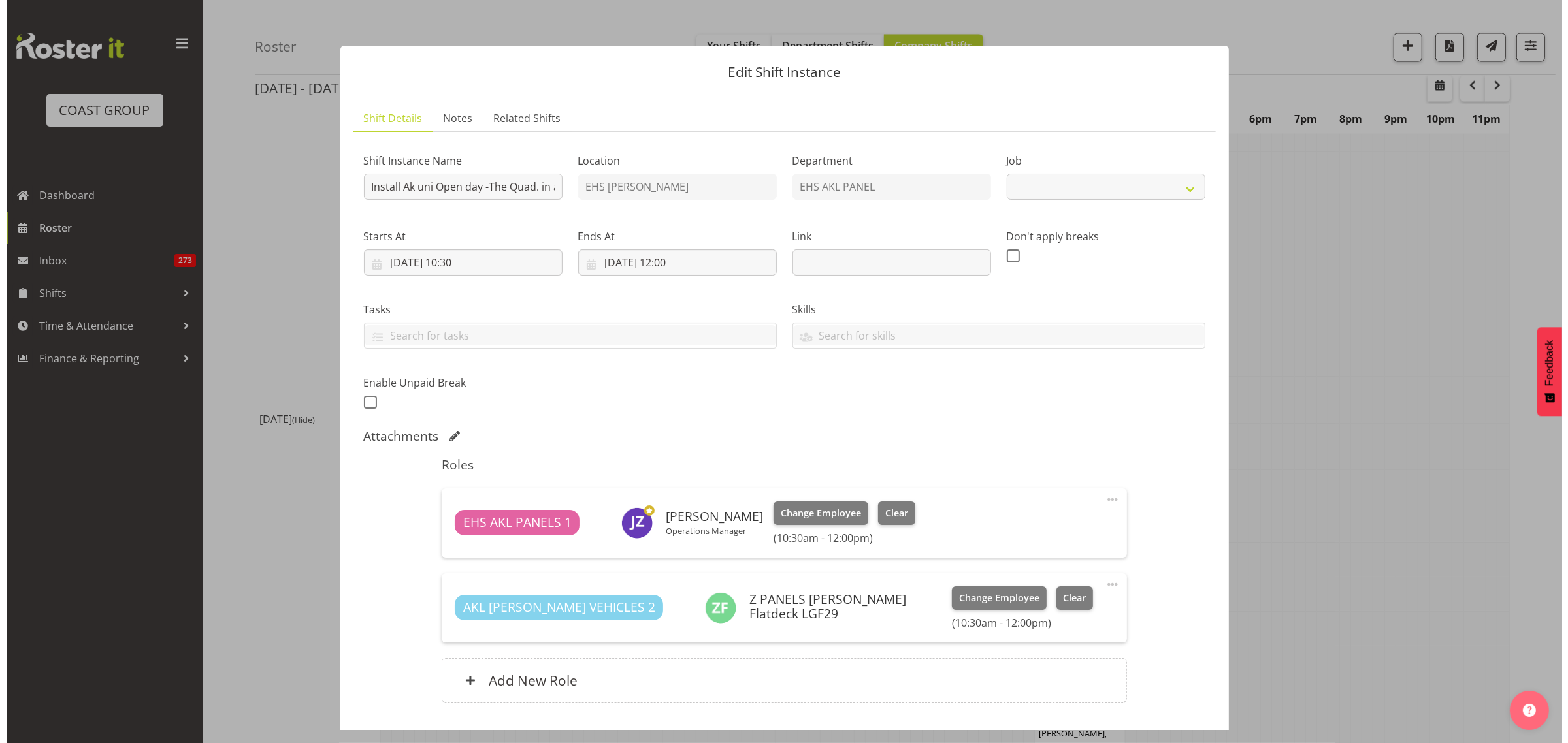
scroll to position [3254, 0]
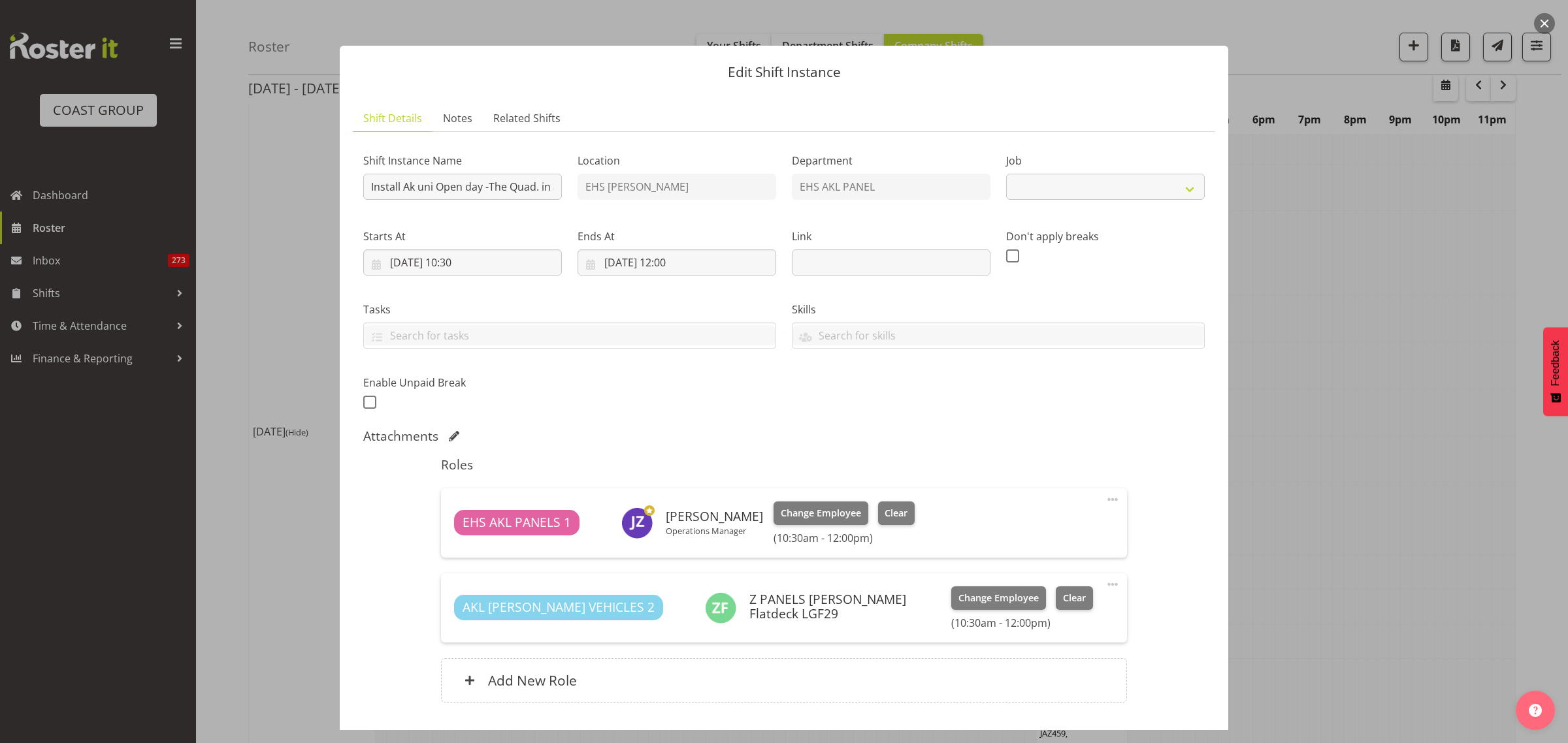
select select "9993"
click at [1541, 26] on button "button" at bounding box center [1544, 24] width 21 height 21
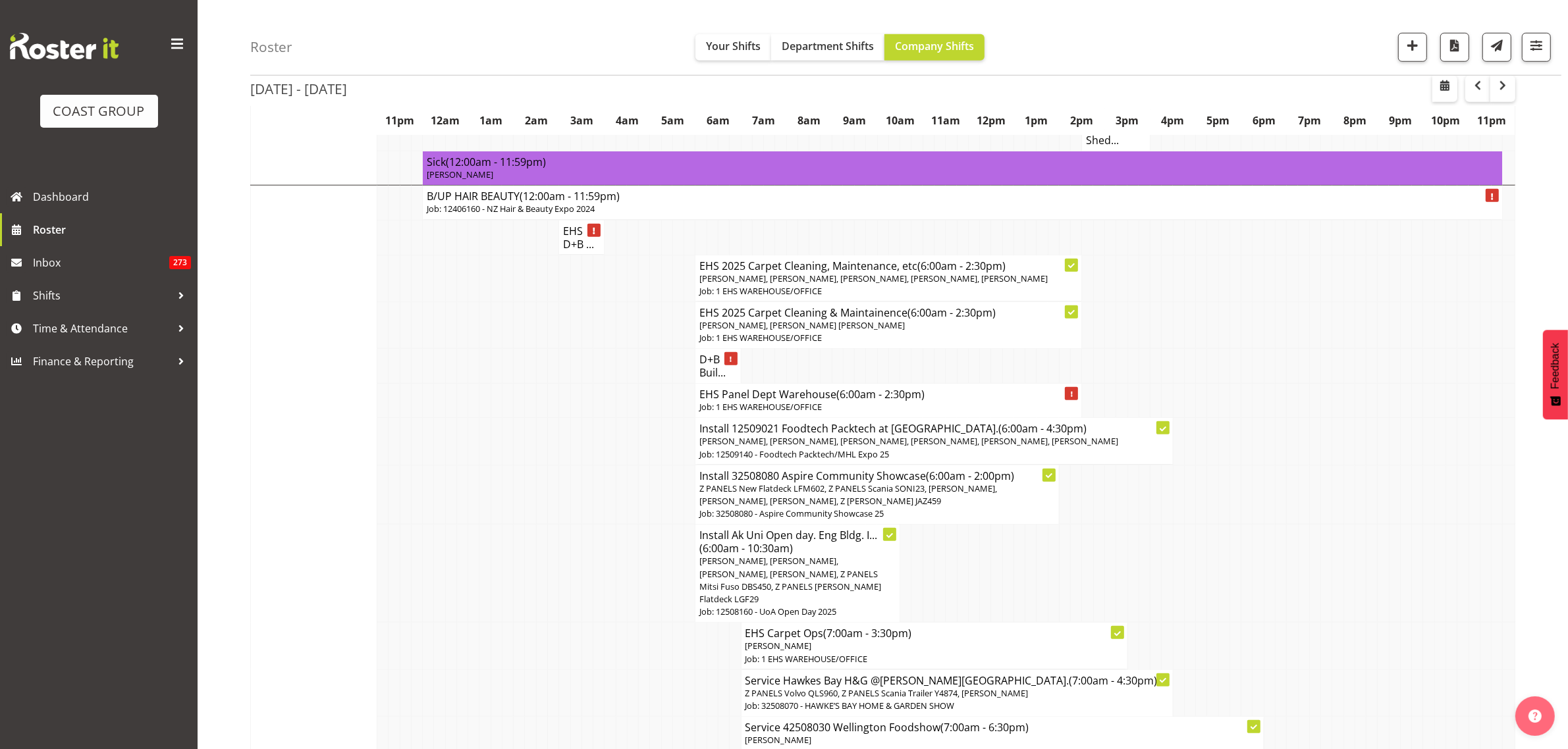
scroll to position [1564, 0]
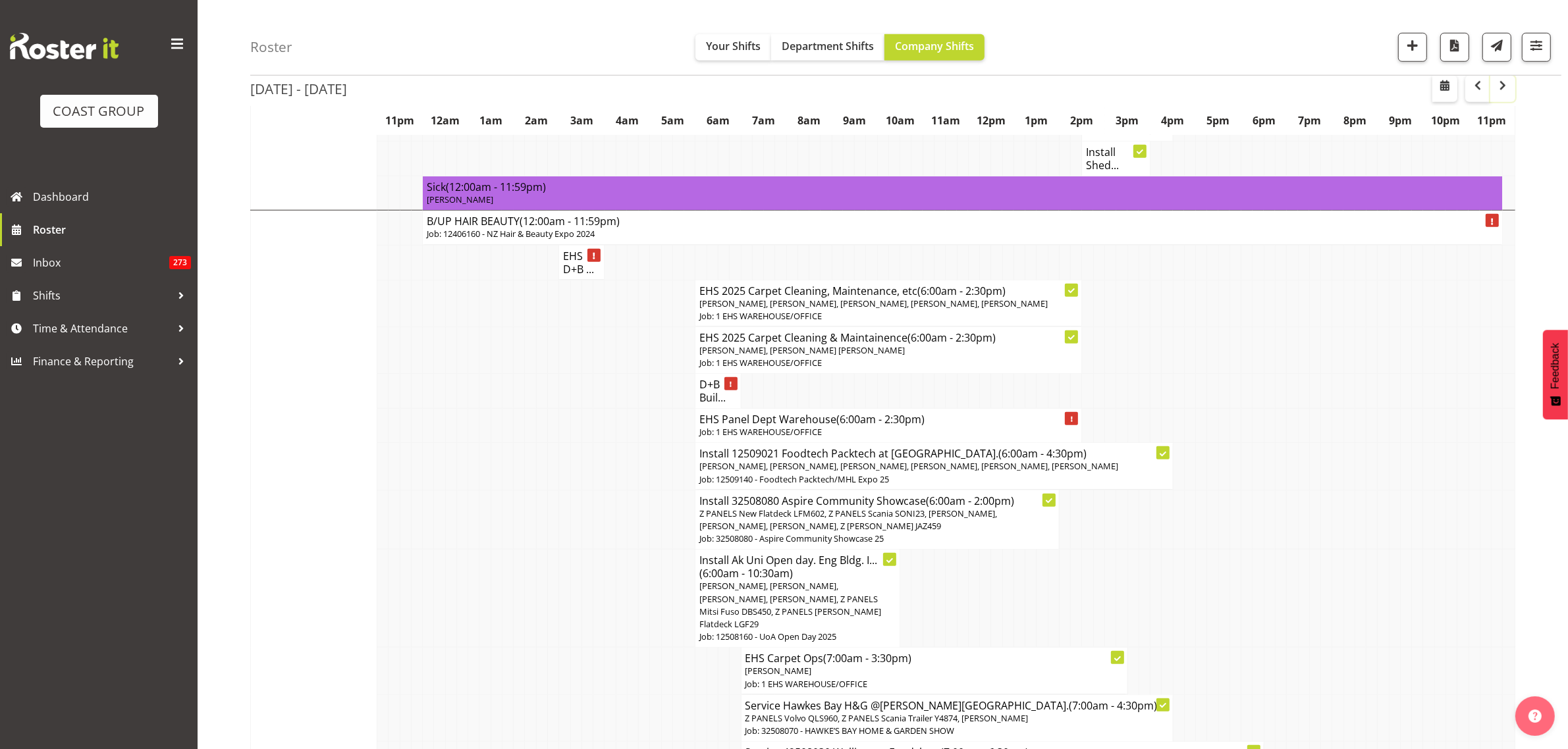
click at [1502, 87] on span "button" at bounding box center [1502, 86] width 16 height 16
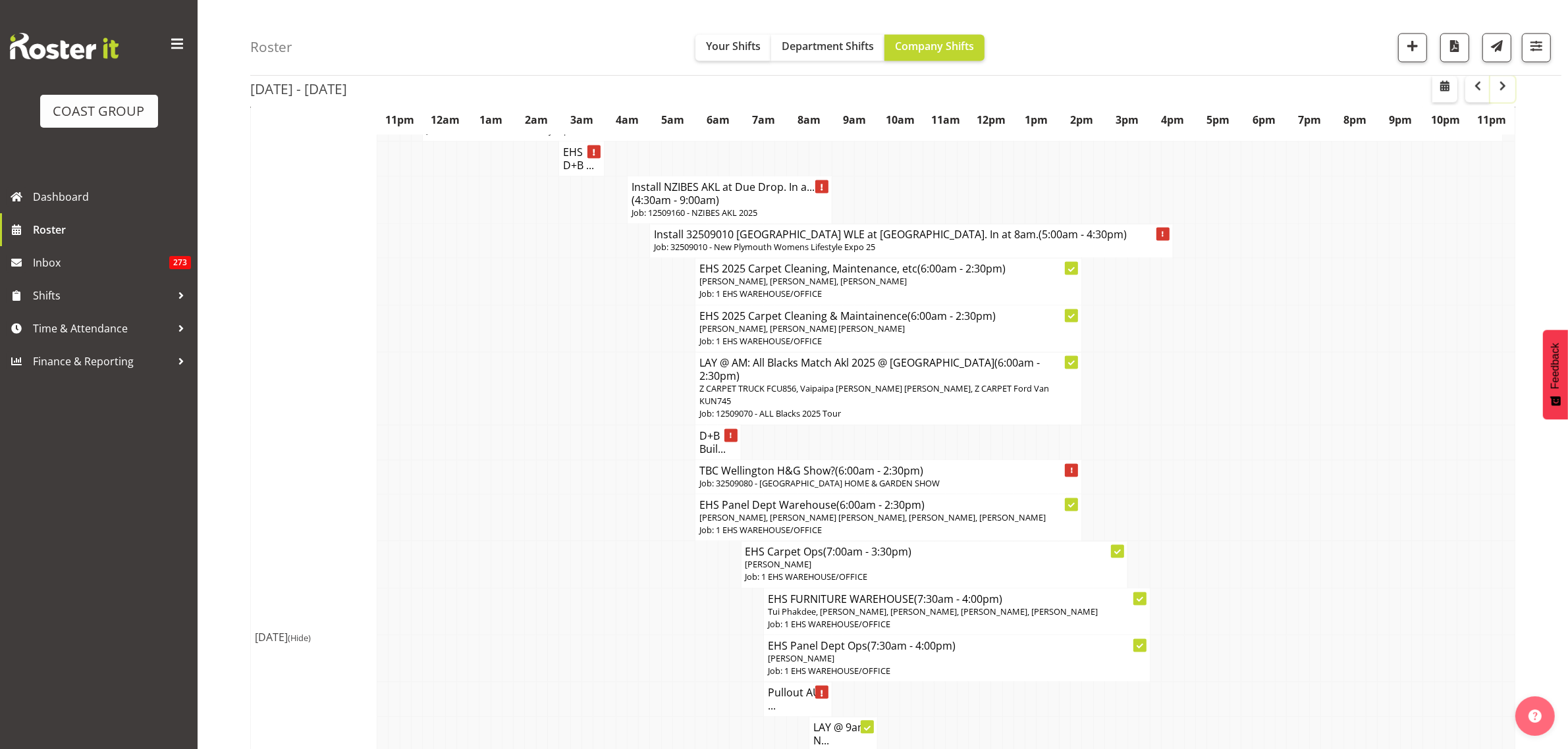
scroll to position [2963, 0]
